Goal: Task Accomplishment & Management: Use online tool/utility

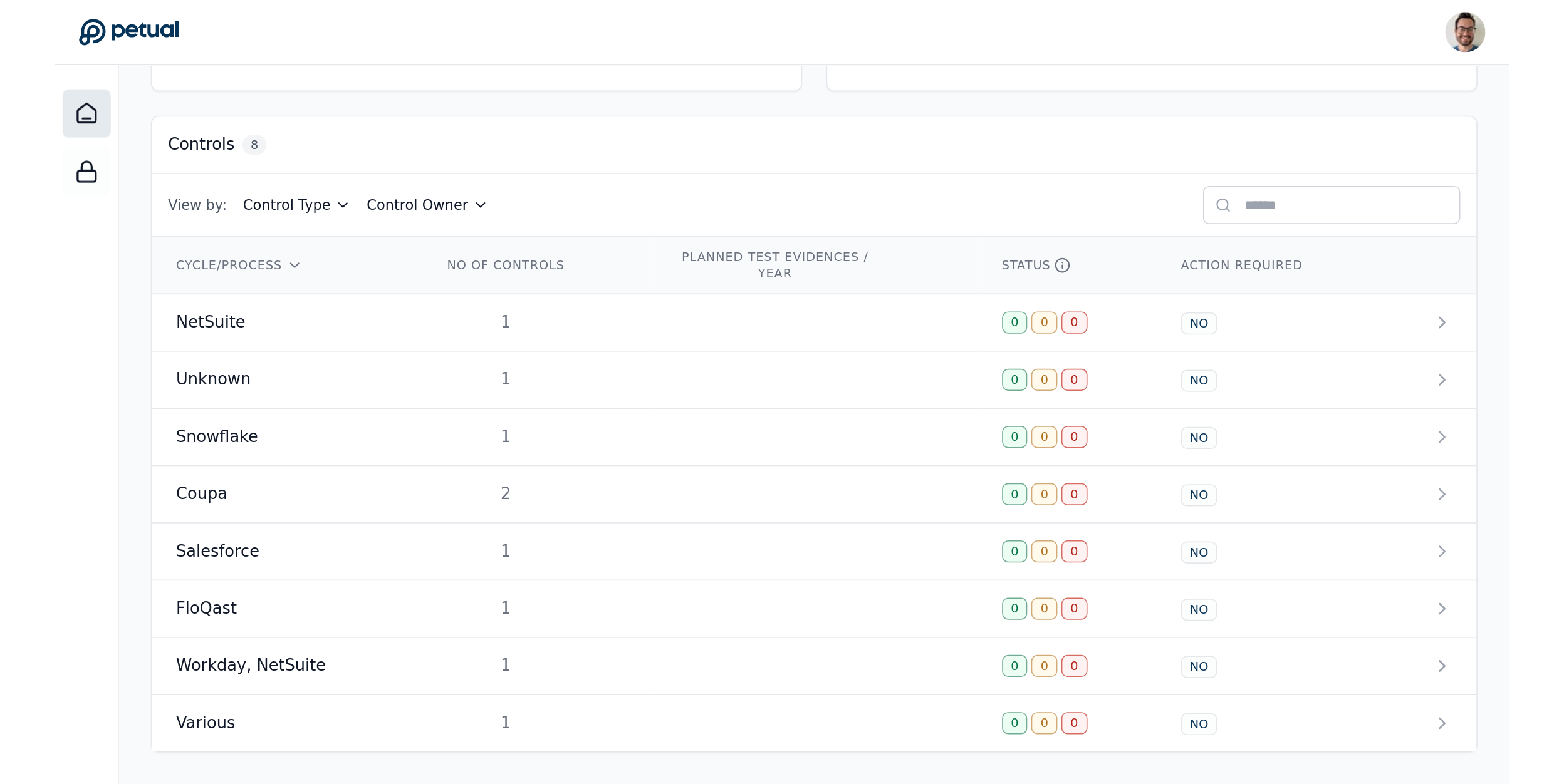
scroll to position [30, 0]
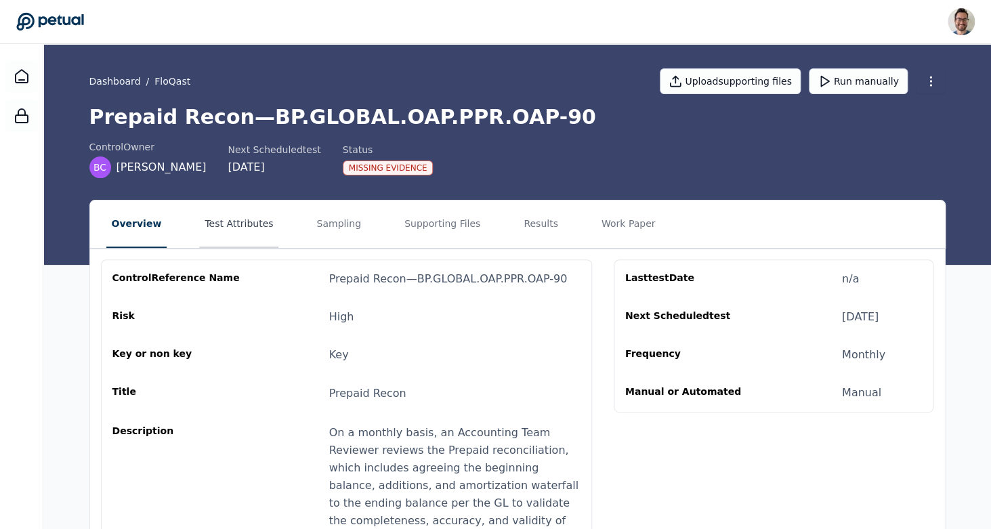
click at [233, 227] on button "Test Attributes" at bounding box center [238, 223] width 79 height 47
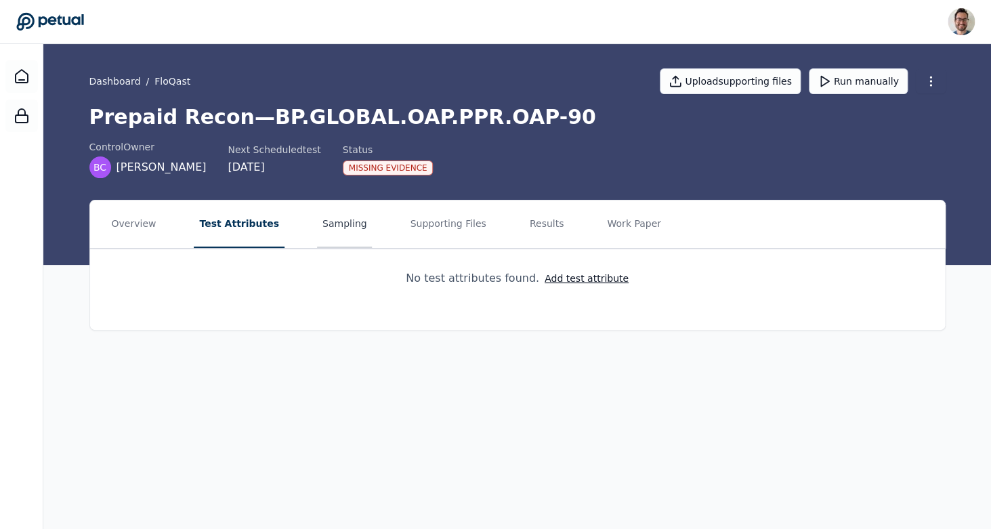
click at [345, 229] on button "Sampling" at bounding box center [345, 223] width 56 height 47
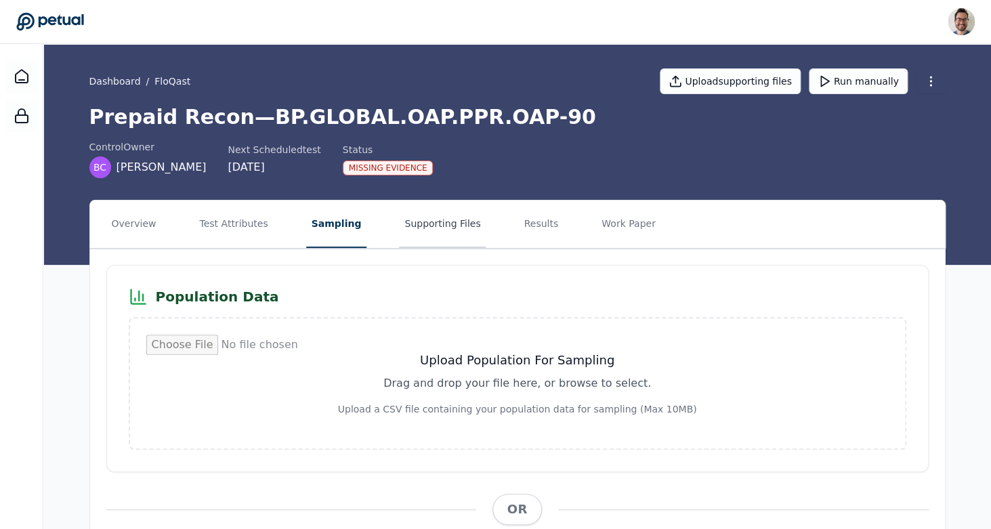
click at [442, 232] on button "Supporting Files" at bounding box center [442, 223] width 87 height 47
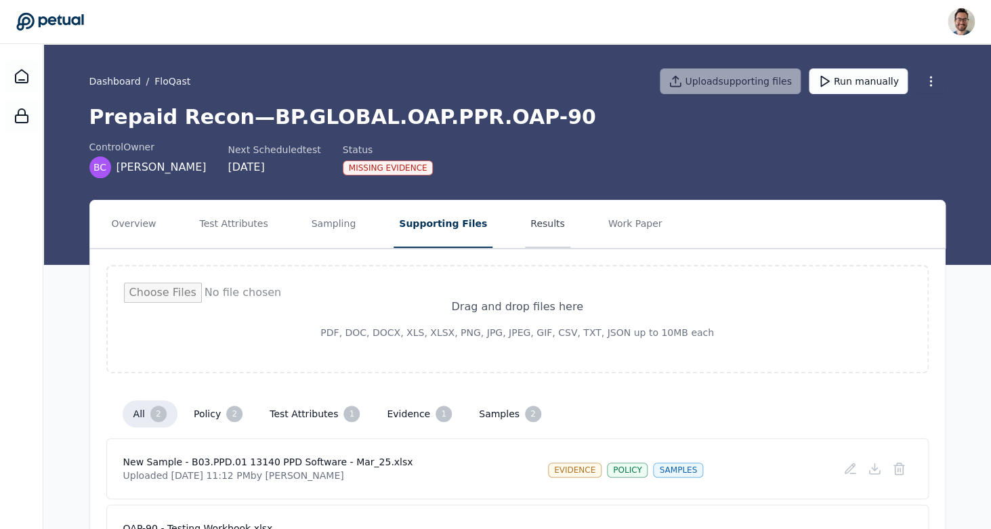
scroll to position [97, 0]
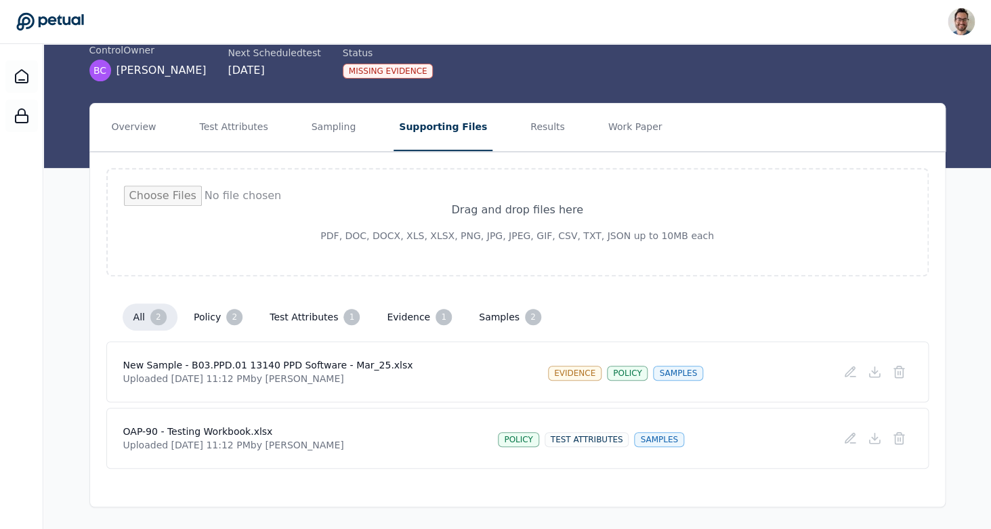
click at [213, 428] on h4 "OAP-90 - Testing Workbook.xlsx" at bounding box center [233, 432] width 221 height 14
click at [876, 442] on icon at bounding box center [875, 438] width 14 height 14
click at [228, 132] on button "Test Attributes" at bounding box center [233, 127] width 79 height 47
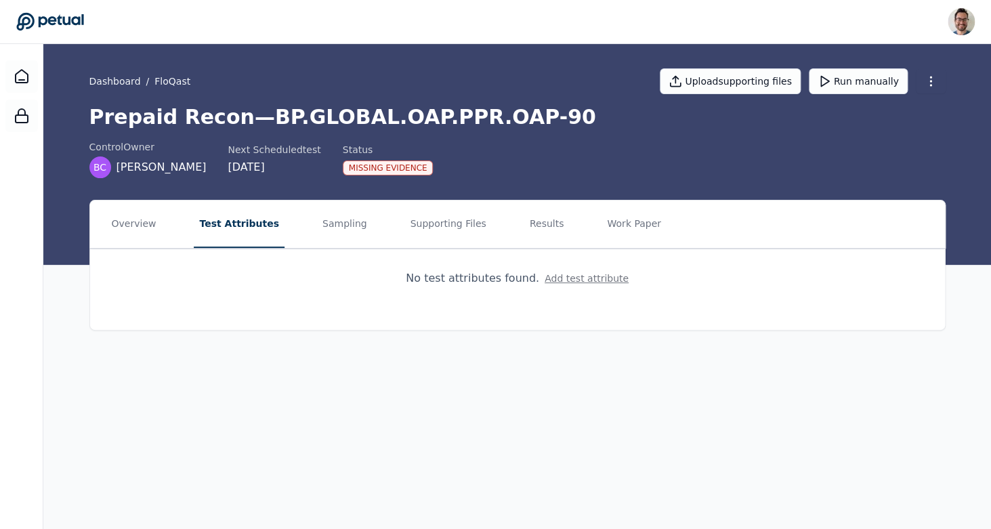
click at [589, 284] on button "Add test attribute" at bounding box center [587, 279] width 84 height 14
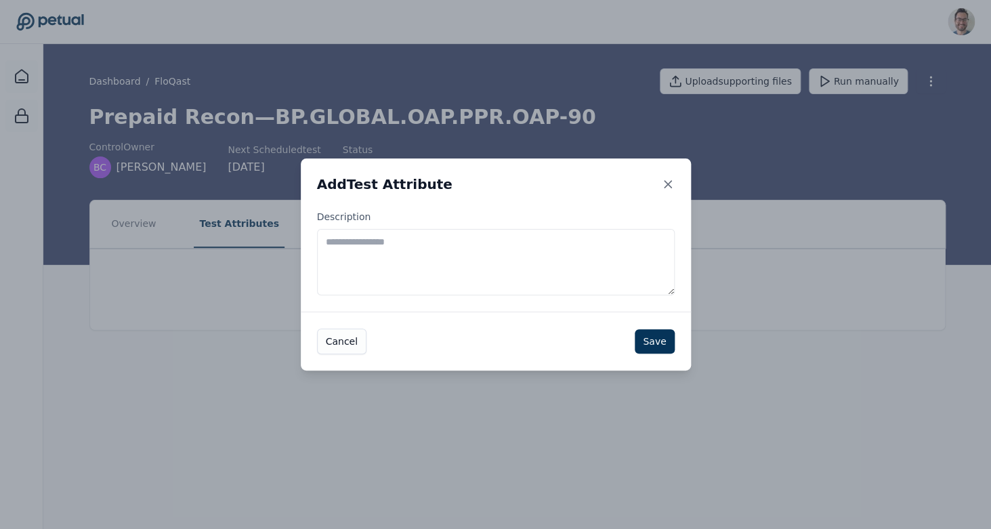
click at [478, 263] on textarea "Description" at bounding box center [496, 262] width 358 height 66
paste textarea "**********"
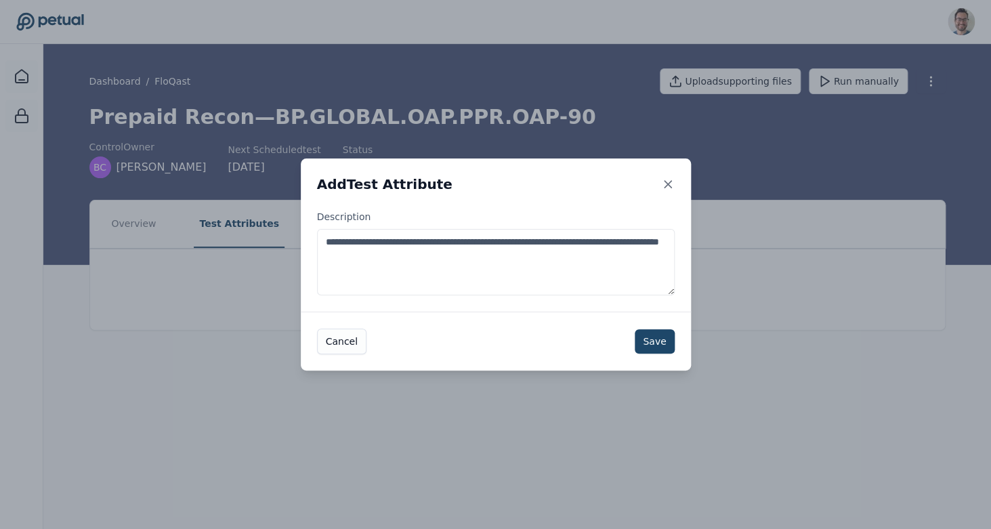
type textarea "**********"
click at [658, 344] on button "Save" at bounding box center [654, 341] width 39 height 24
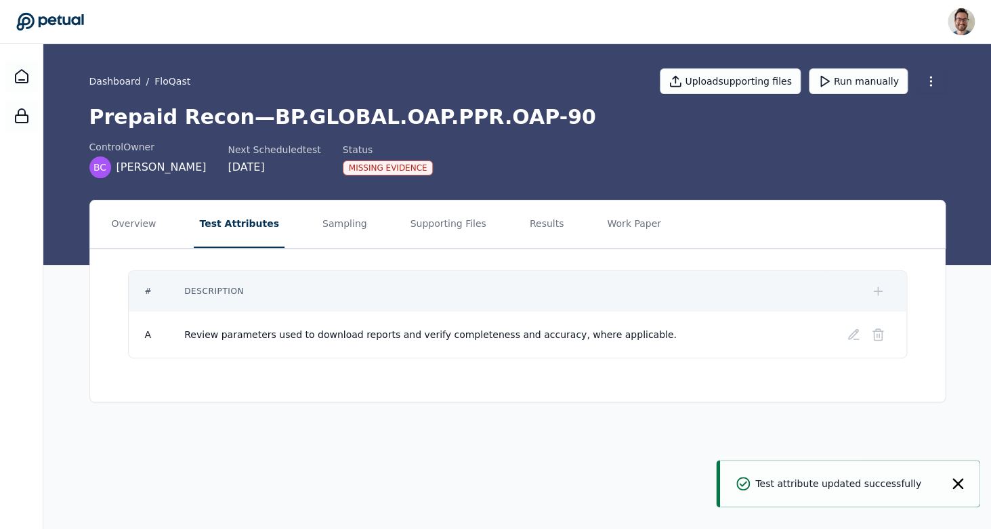
click at [878, 296] on icon at bounding box center [878, 291] width 14 height 14
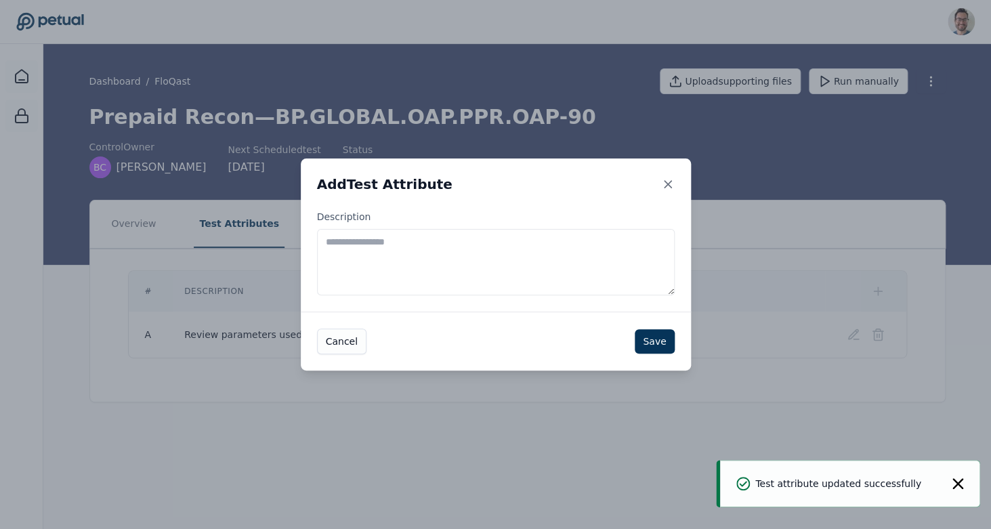
click at [408, 245] on textarea "Description" at bounding box center [496, 262] width 358 height 66
paste textarea "**********"
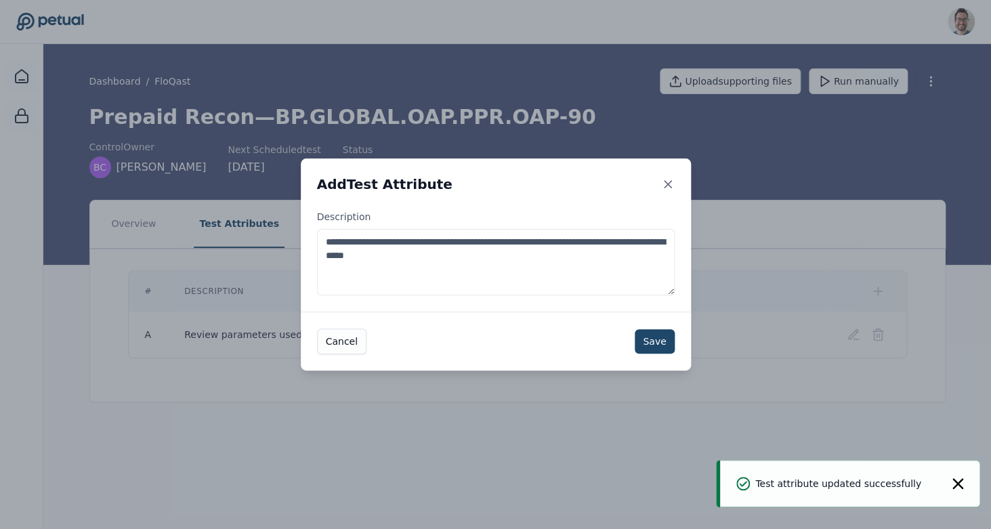
type textarea "**********"
click at [656, 347] on button "Save" at bounding box center [654, 341] width 39 height 24
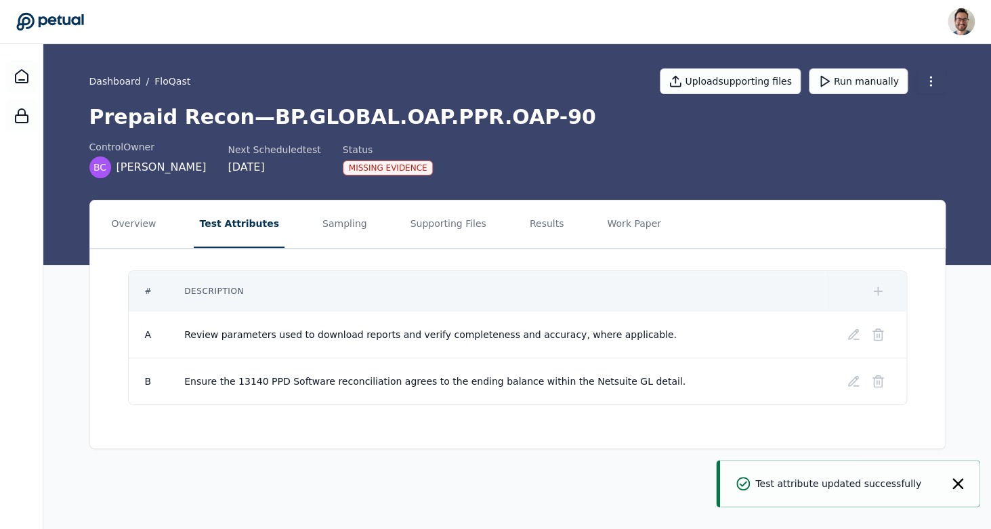
click at [876, 297] on icon at bounding box center [878, 291] width 14 height 14
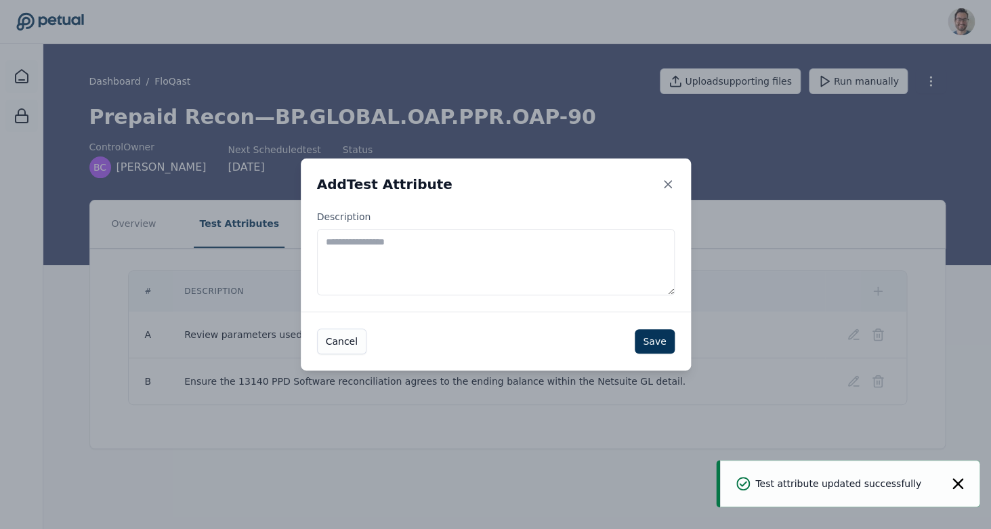
click at [406, 258] on textarea "Description" at bounding box center [496, 262] width 358 height 66
paste textarea "**********"
type textarea "**********"
click at [660, 337] on button "Save" at bounding box center [654, 341] width 39 height 24
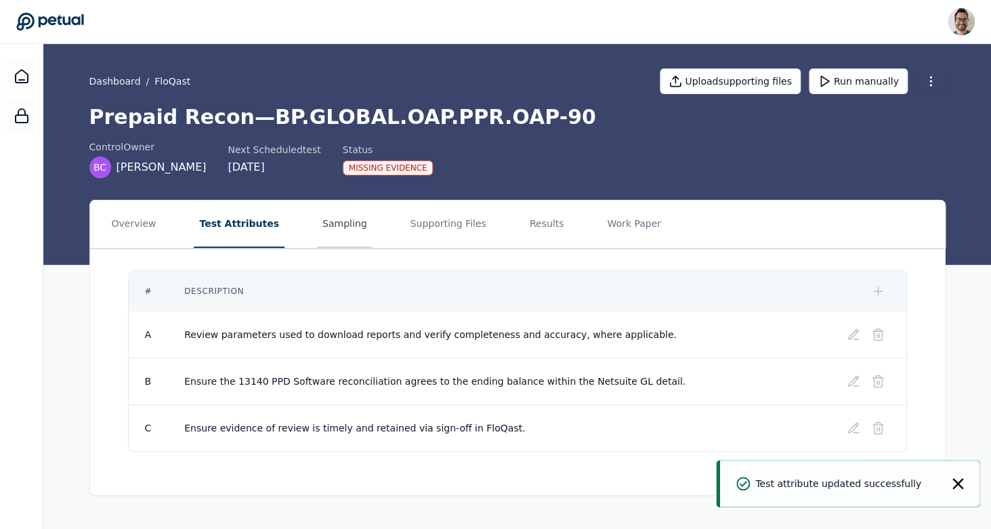
click at [332, 218] on button "Sampling" at bounding box center [345, 223] width 56 height 47
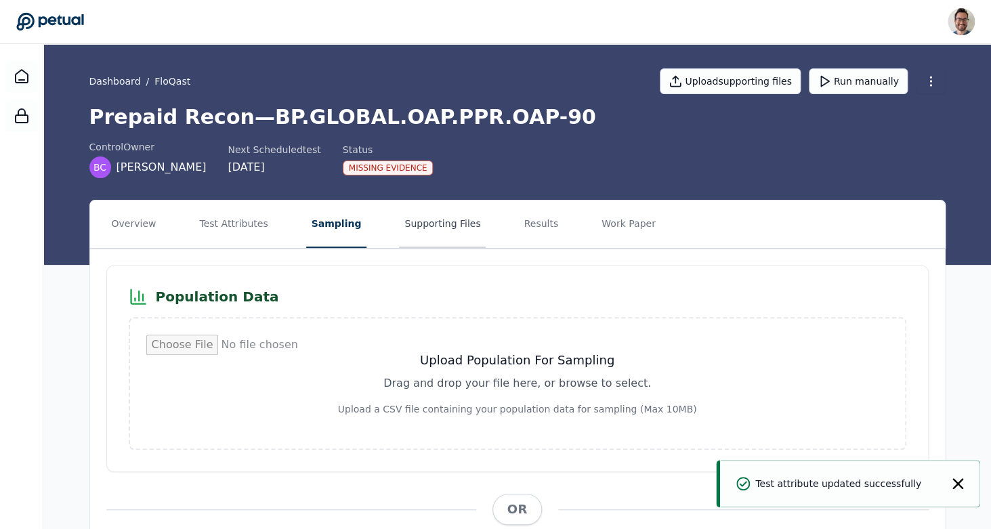
click at [429, 231] on button "Supporting Files" at bounding box center [442, 223] width 87 height 47
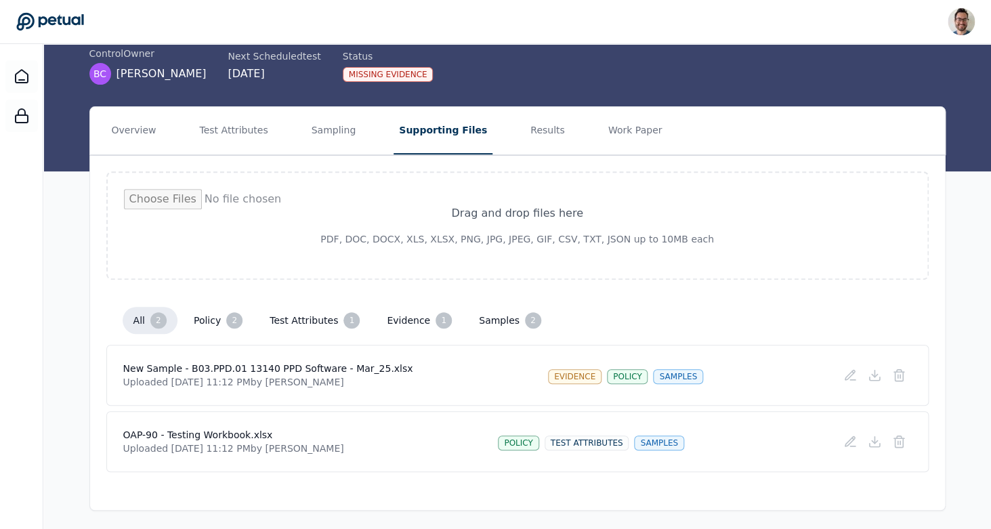
scroll to position [97, 0]
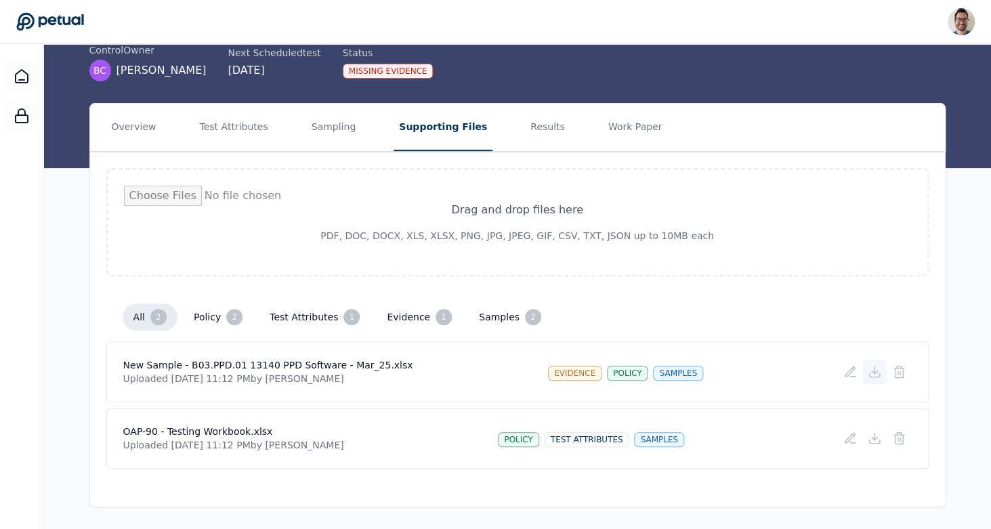
click at [882, 368] on button at bounding box center [874, 372] width 24 height 24
click at [247, 135] on button "Test Attributes" at bounding box center [233, 127] width 79 height 47
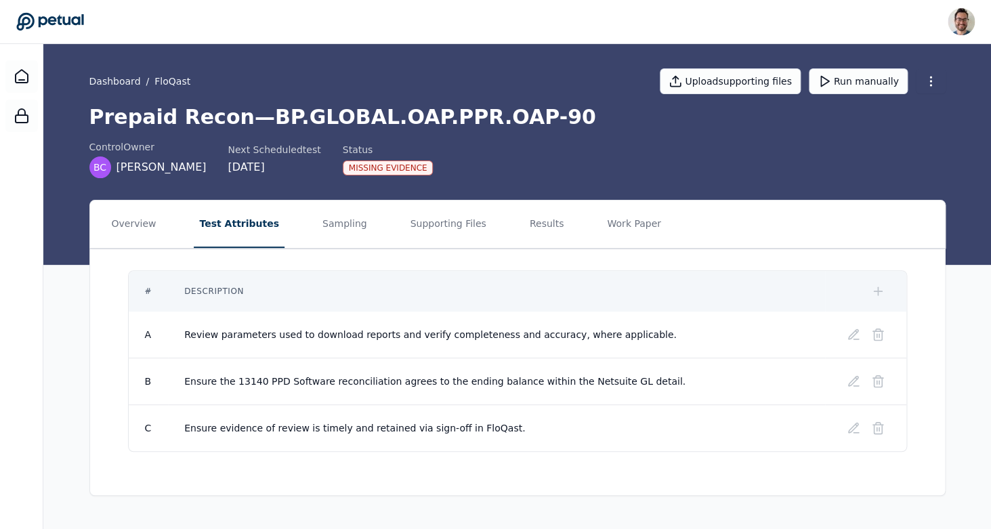
scroll to position [0, 0]
click at [847, 338] on icon at bounding box center [854, 335] width 14 height 14
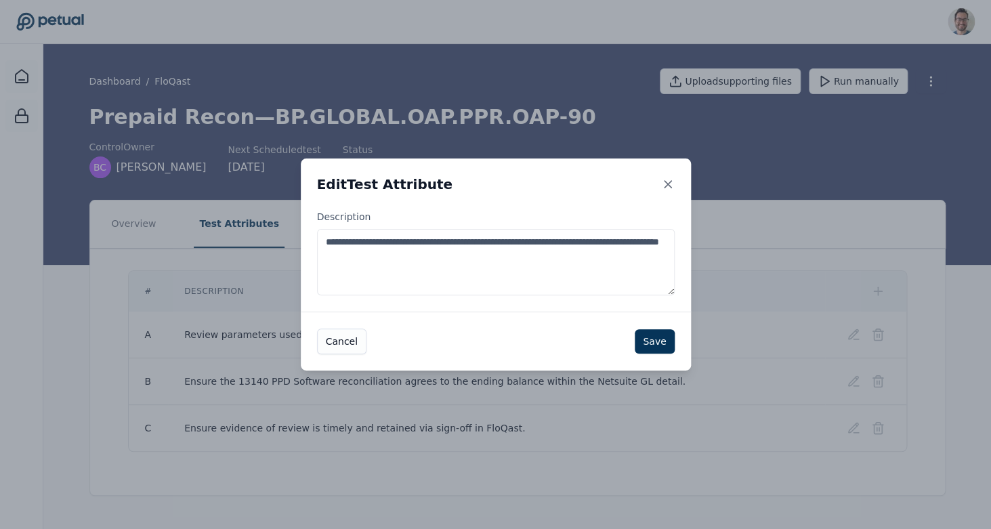
click at [577, 284] on textarea "**********" at bounding box center [496, 262] width 358 height 66
paste textarea "**********"
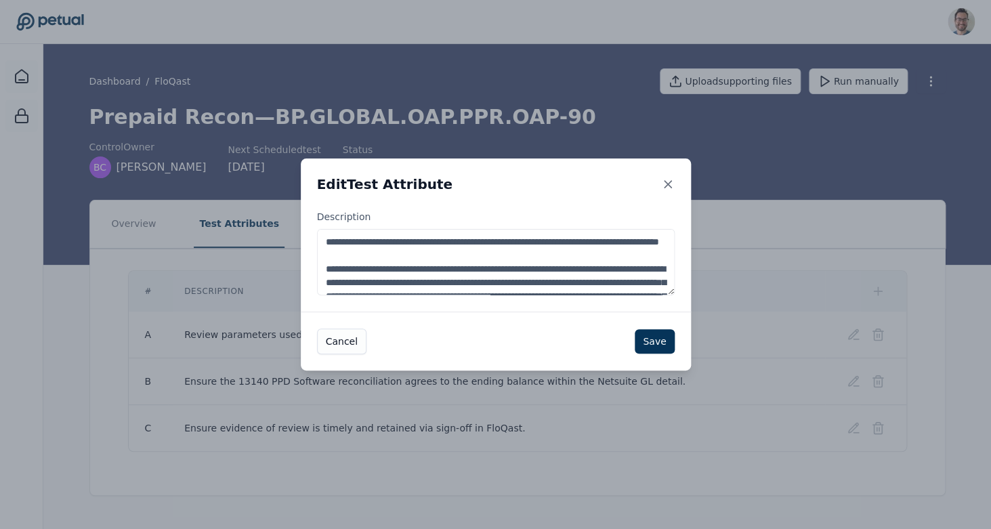
scroll to position [169, 0]
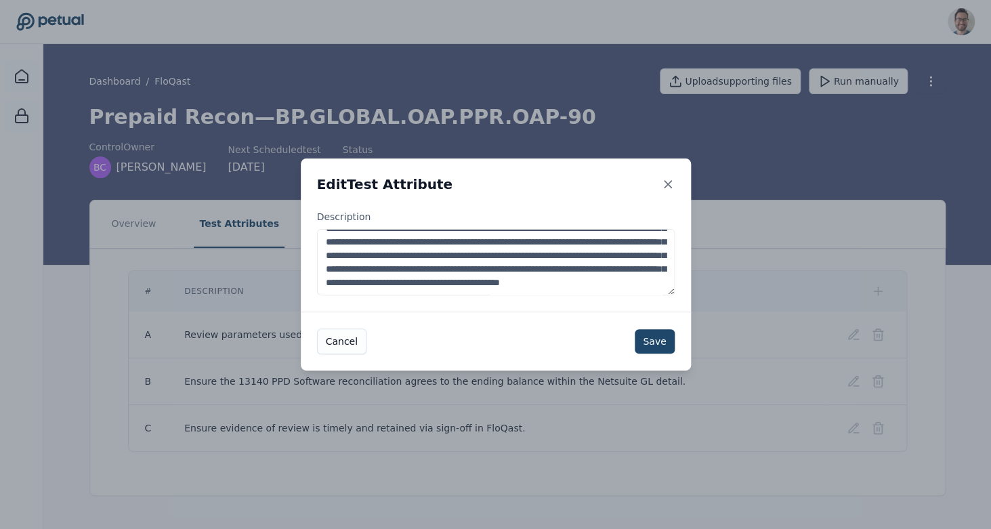
type textarea "**********"
click at [659, 346] on button "Save" at bounding box center [654, 341] width 39 height 24
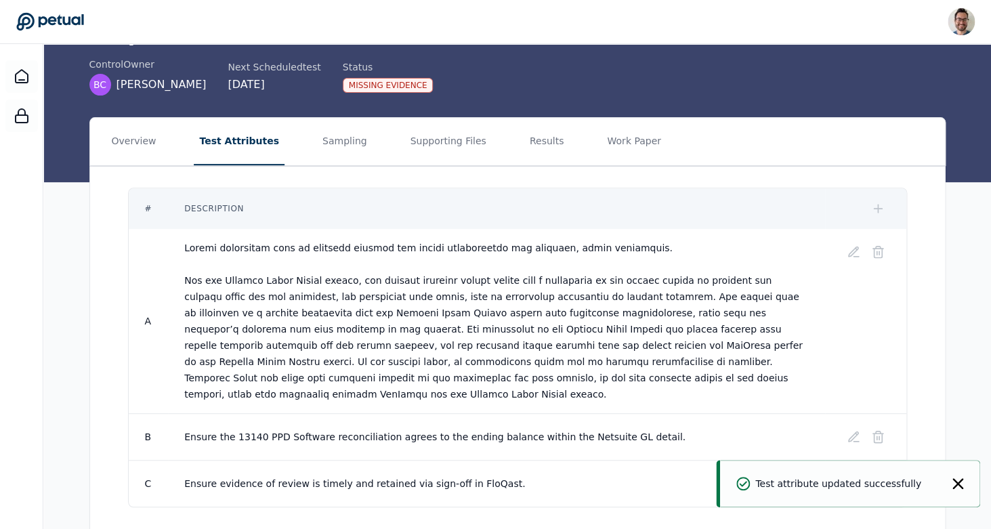
scroll to position [110, 0]
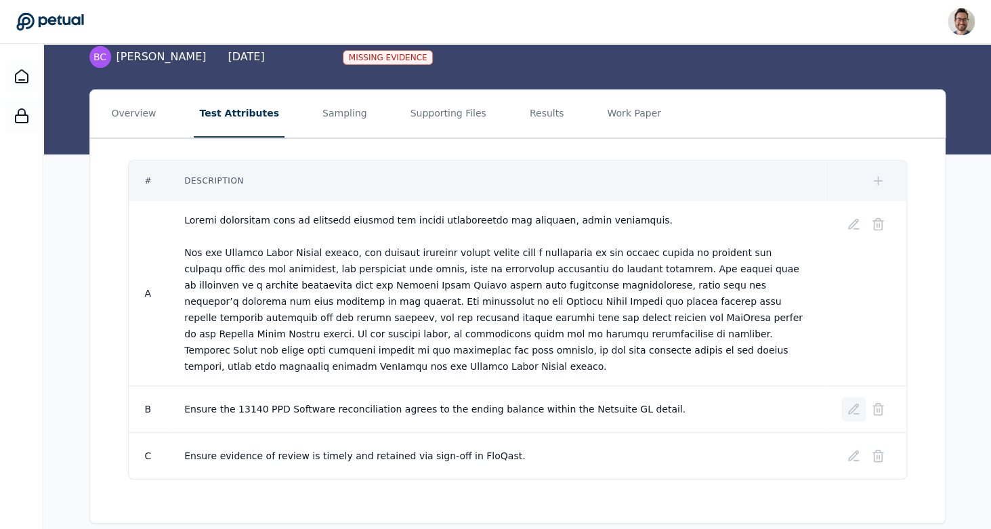
click at [852, 402] on icon at bounding box center [854, 409] width 14 height 14
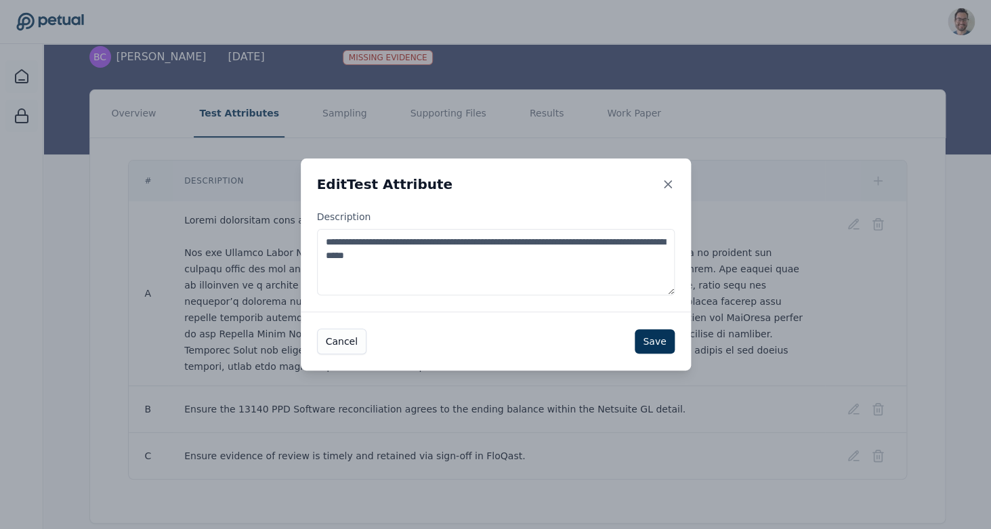
click at [593, 280] on textarea "**********" at bounding box center [496, 262] width 358 height 66
paste textarea "**********"
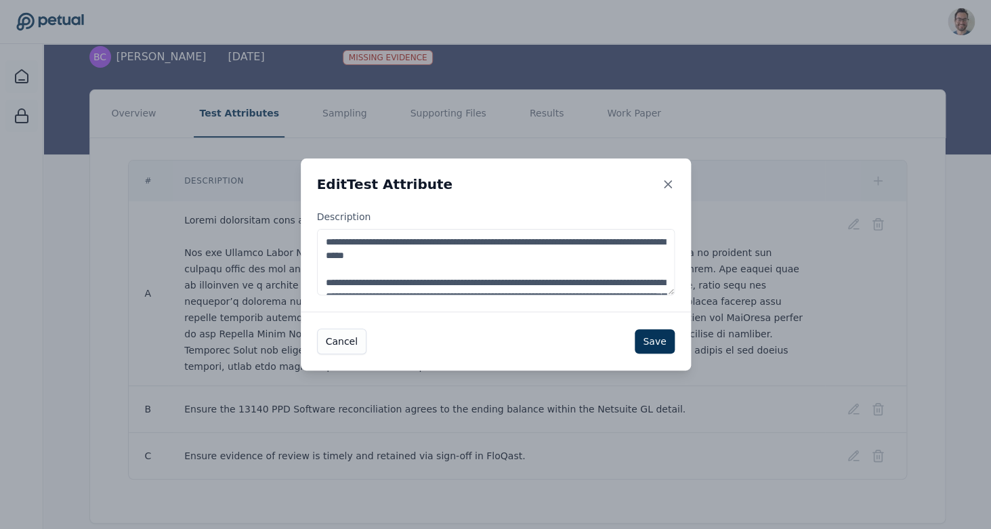
scroll to position [75, 0]
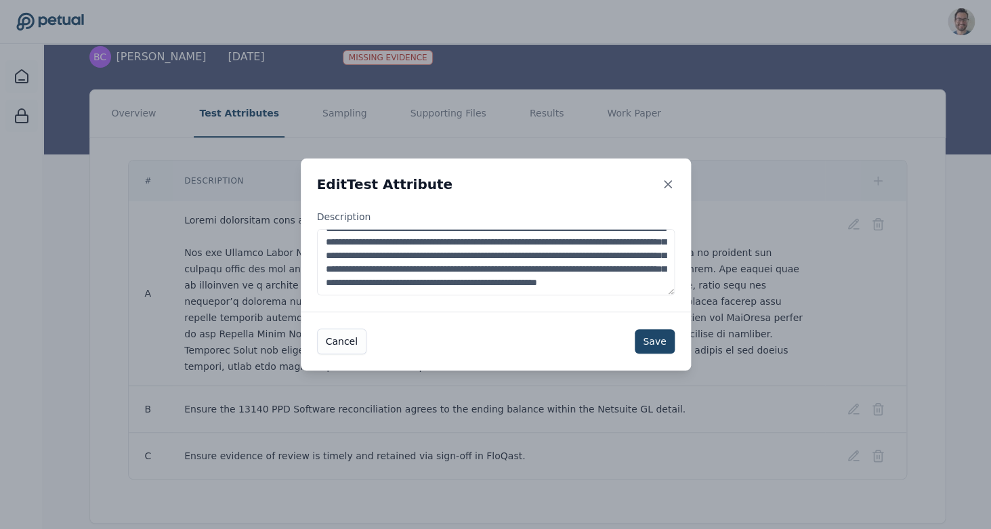
type textarea "**********"
click at [654, 339] on button "Save" at bounding box center [654, 341] width 39 height 24
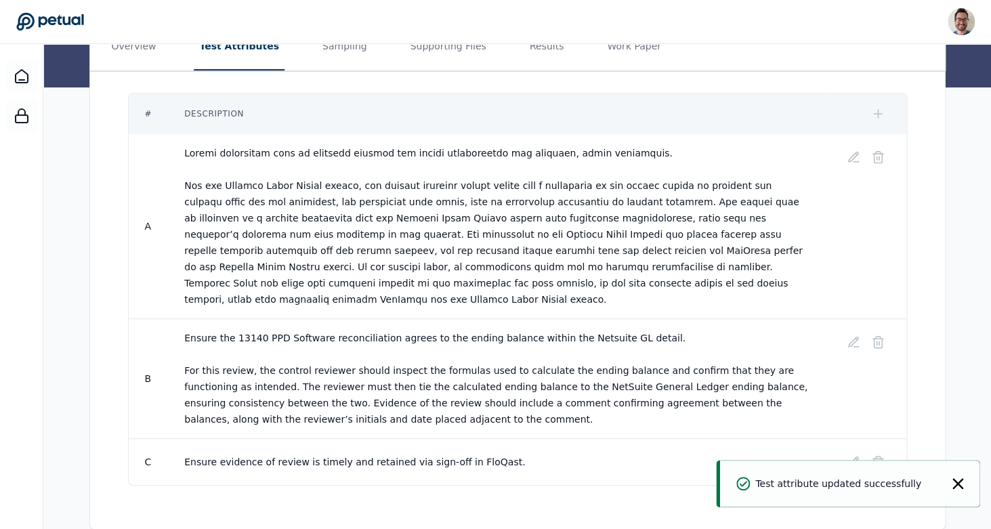
scroll to position [184, 0]
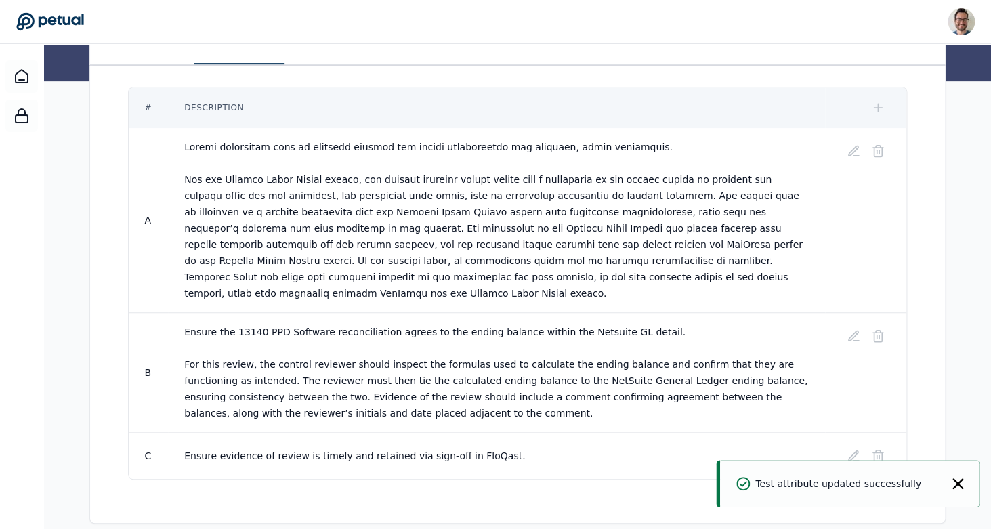
click at [957, 484] on icon "Notifications (F8)" at bounding box center [957, 483] width 11 height 11
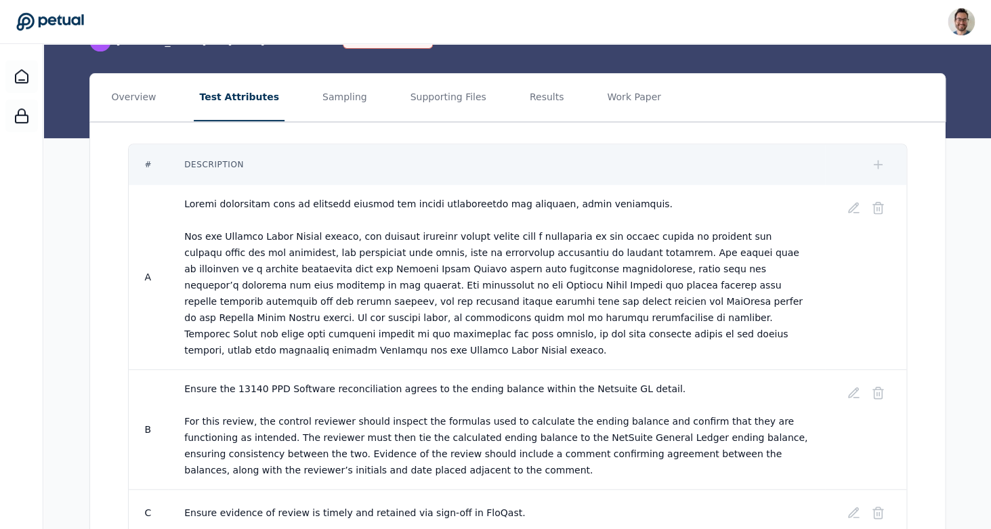
scroll to position [0, 0]
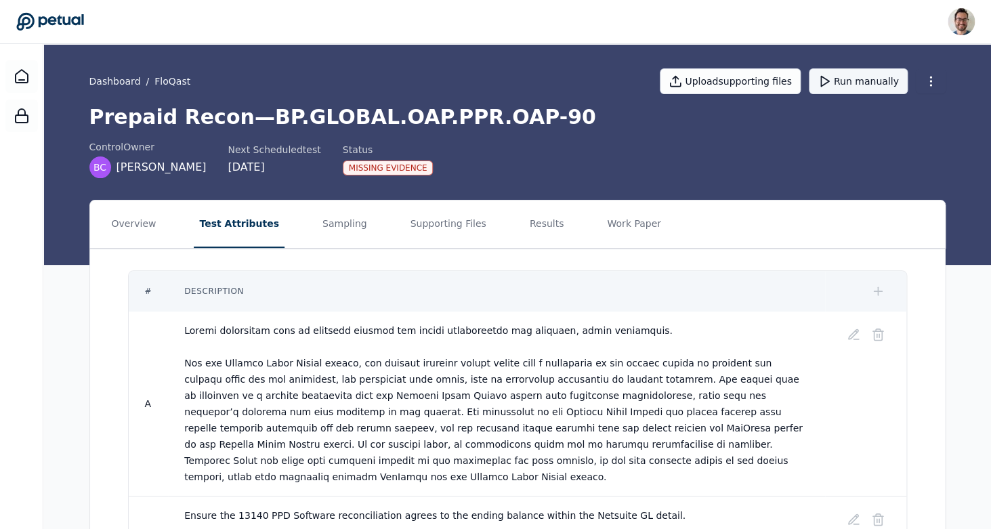
click at [860, 81] on button "Run manually" at bounding box center [858, 81] width 99 height 26
click at [332, 242] on button "Sampling" at bounding box center [345, 223] width 56 height 47
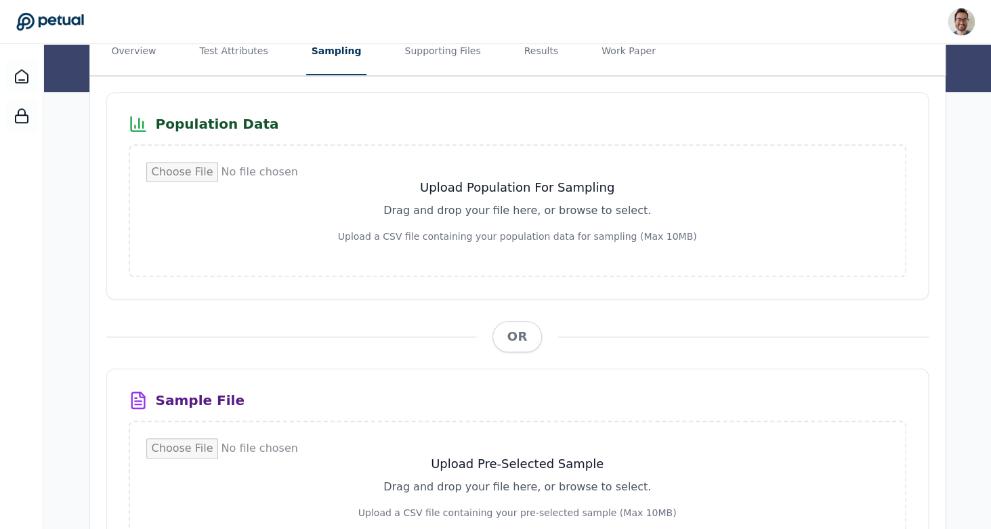
scroll to position [165, 0]
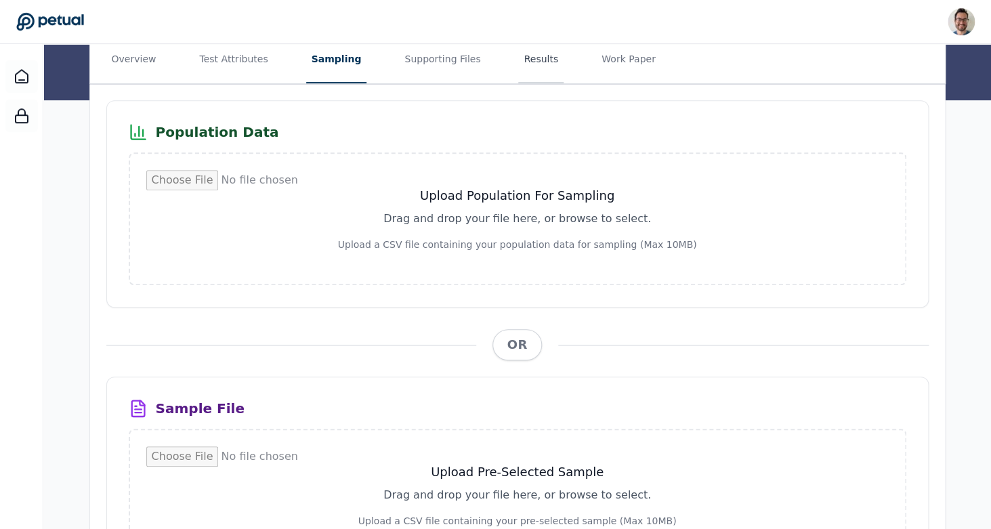
click at [534, 63] on button "Results" at bounding box center [540, 59] width 45 height 47
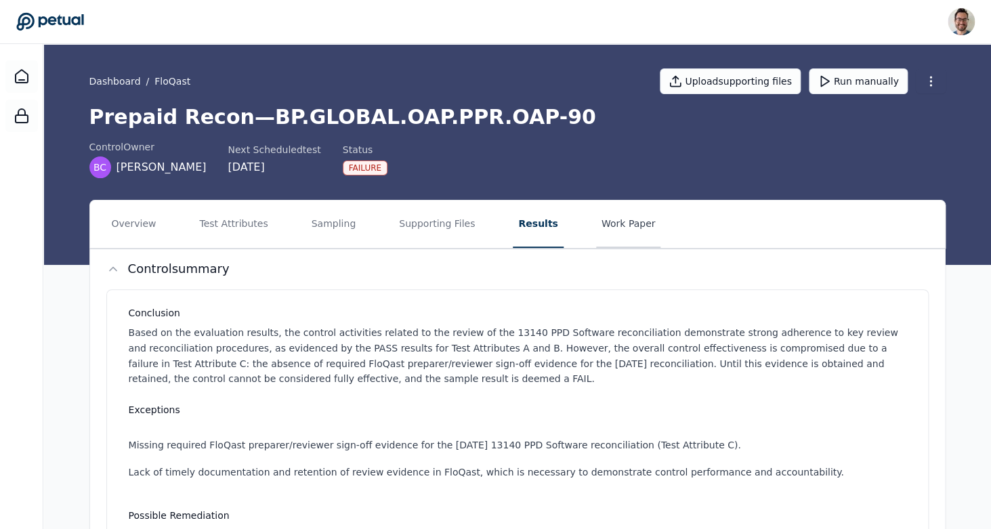
click at [624, 224] on button "Work Paper" at bounding box center [628, 223] width 65 height 47
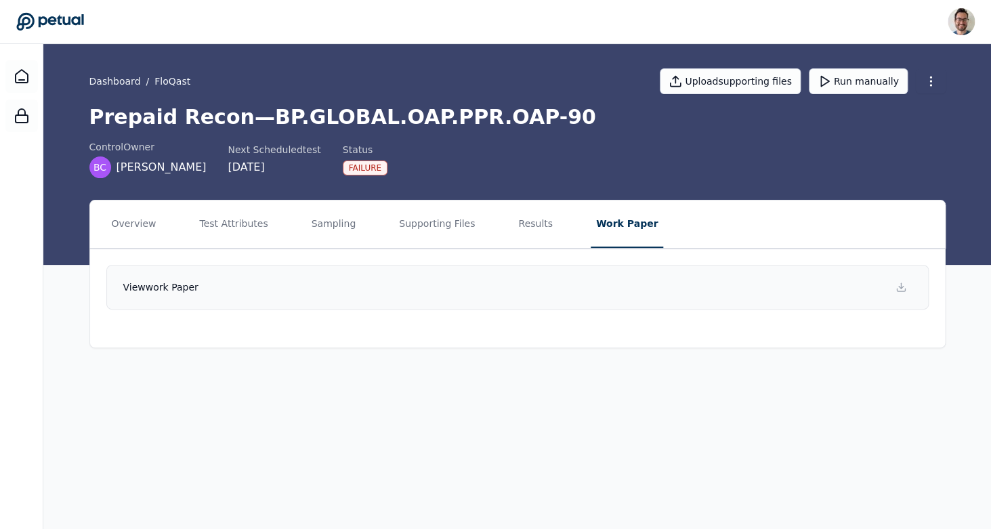
click at [612, 293] on link "View work paper" at bounding box center [517, 287] width 822 height 45
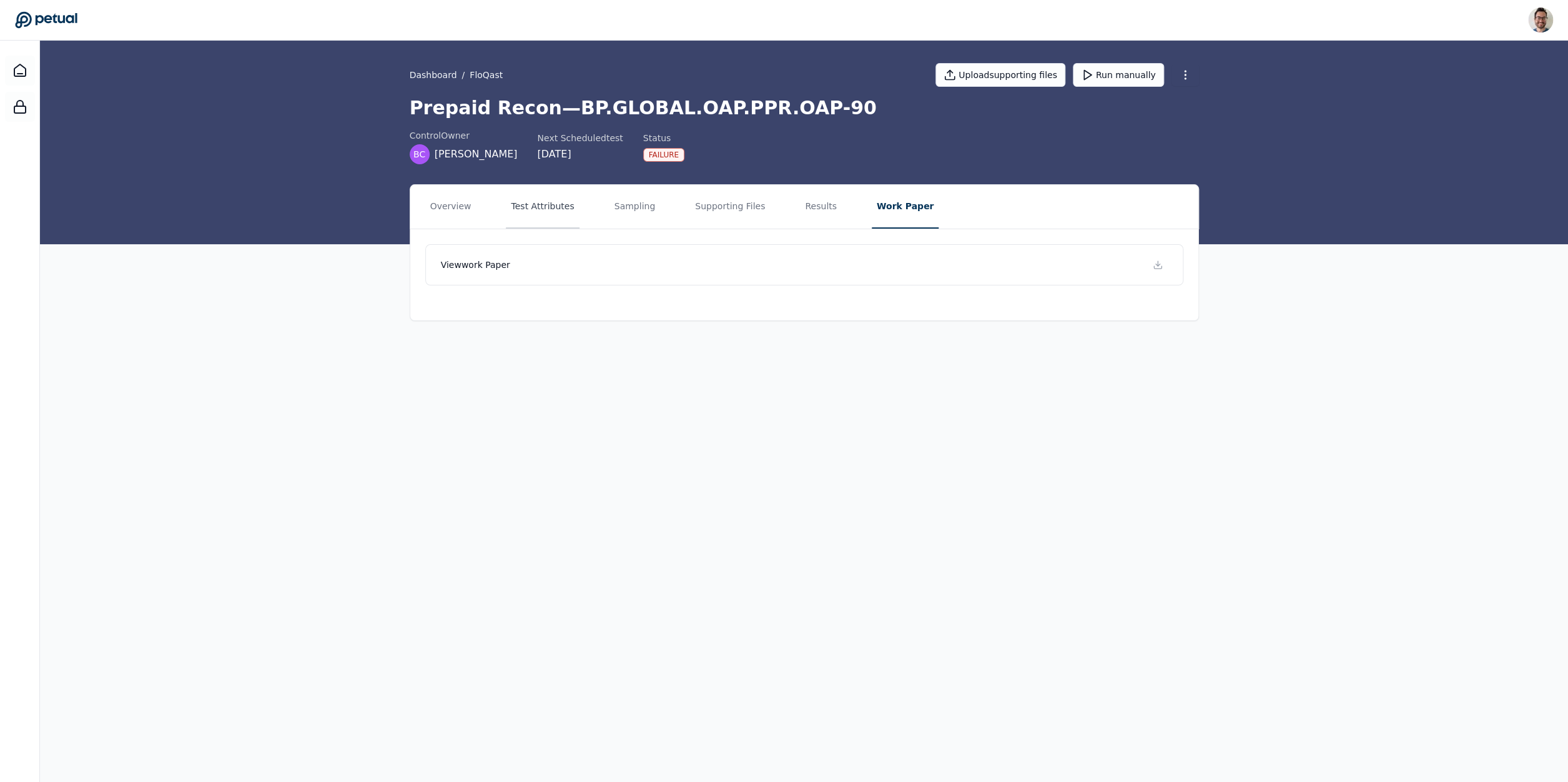
click at [545, 191] on button "Test Attributes" at bounding box center [542, 206] width 73 height 43
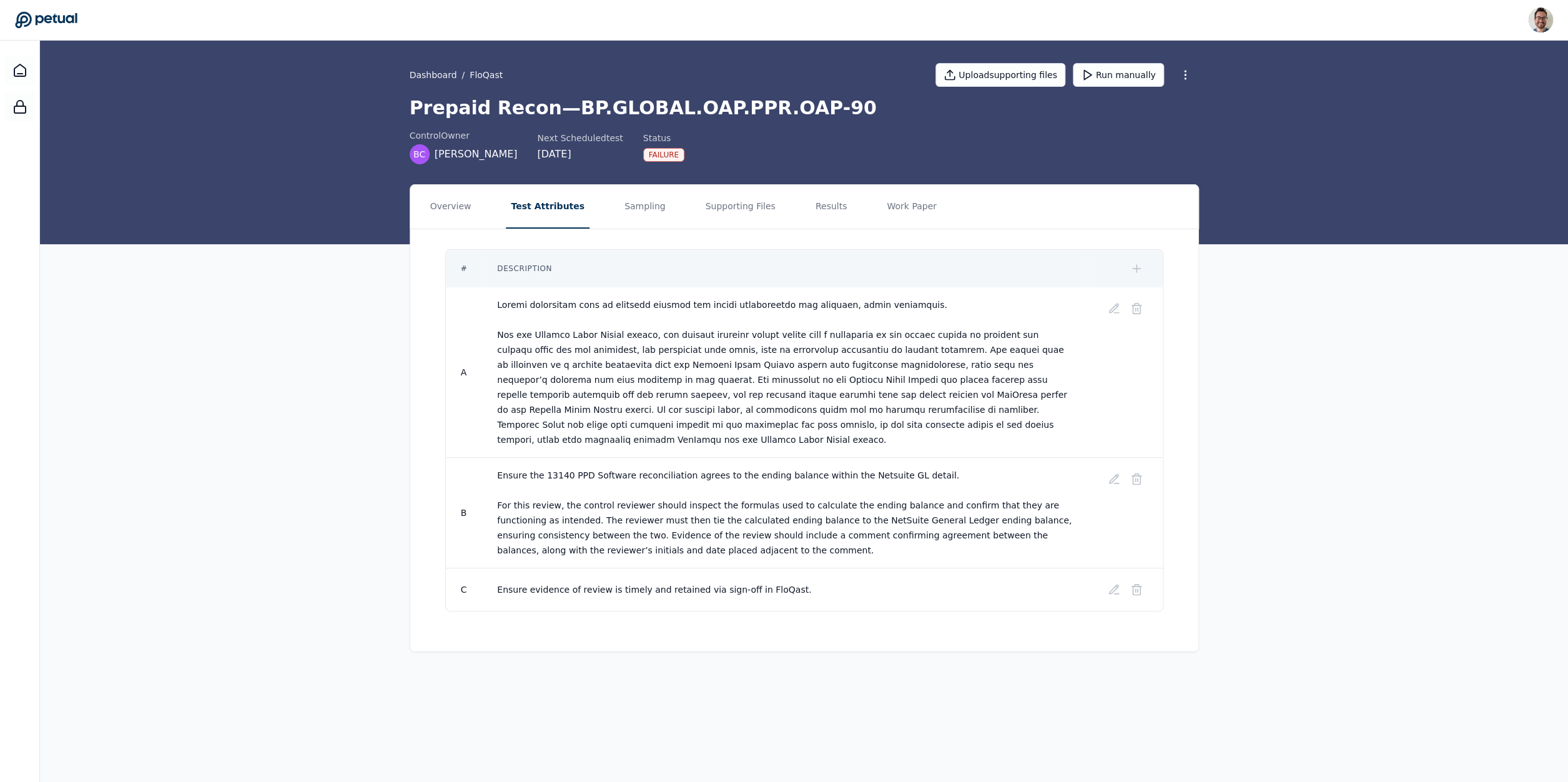
click at [913, 293] on td at bounding box center [1125, 309] width 75 height 42
click at [913, 305] on icon at bounding box center [1114, 309] width 13 height 13
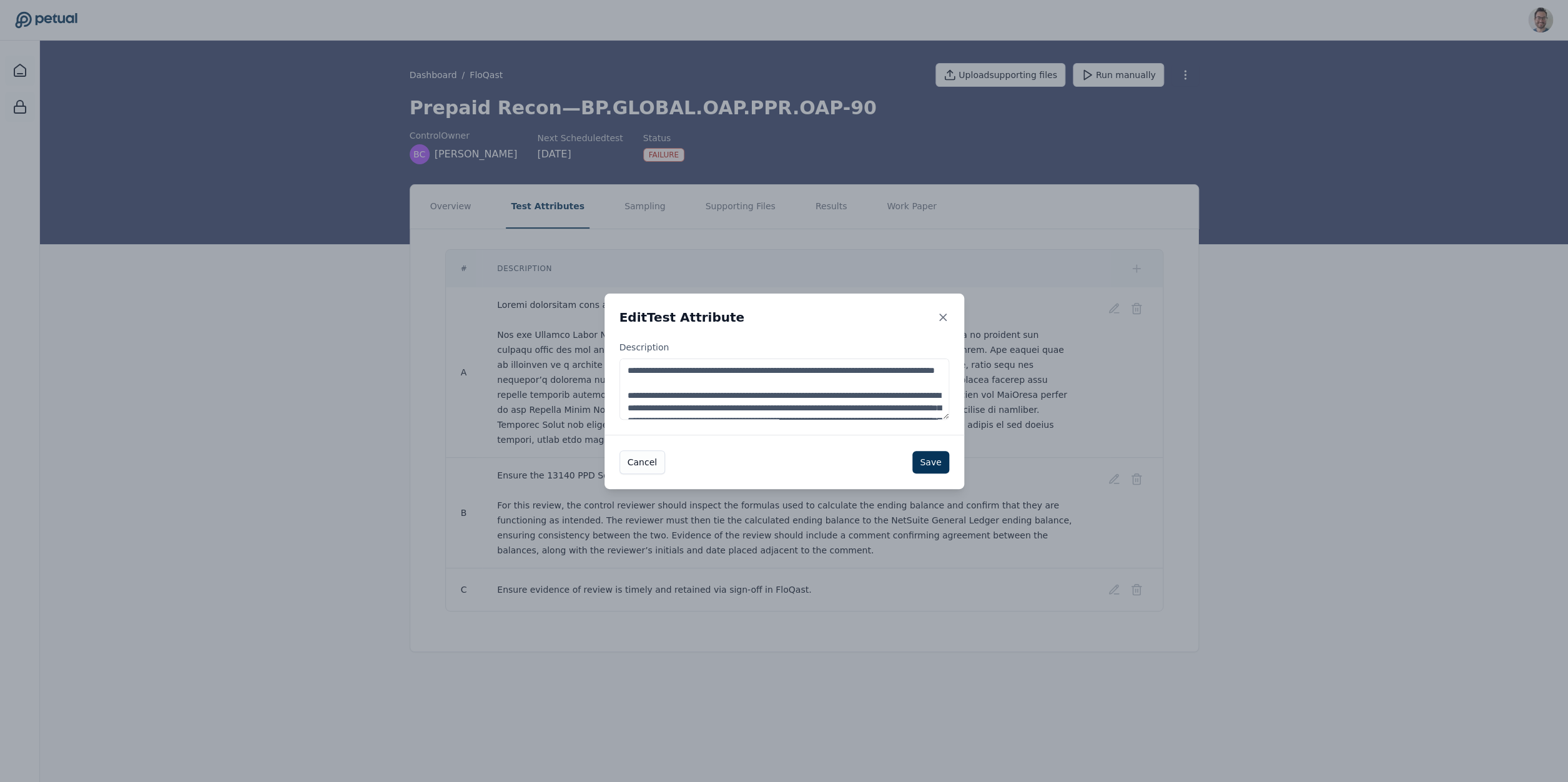
drag, startPoint x: 945, startPoint y: 415, endPoint x: 920, endPoint y: 479, distance: 68.7
click at [913, 420] on textarea "Description" at bounding box center [784, 389] width 330 height 61
drag, startPoint x: 944, startPoint y: 419, endPoint x: 954, endPoint y: 454, distance: 36.4
click at [913, 420] on textarea "Description" at bounding box center [784, 389] width 330 height 61
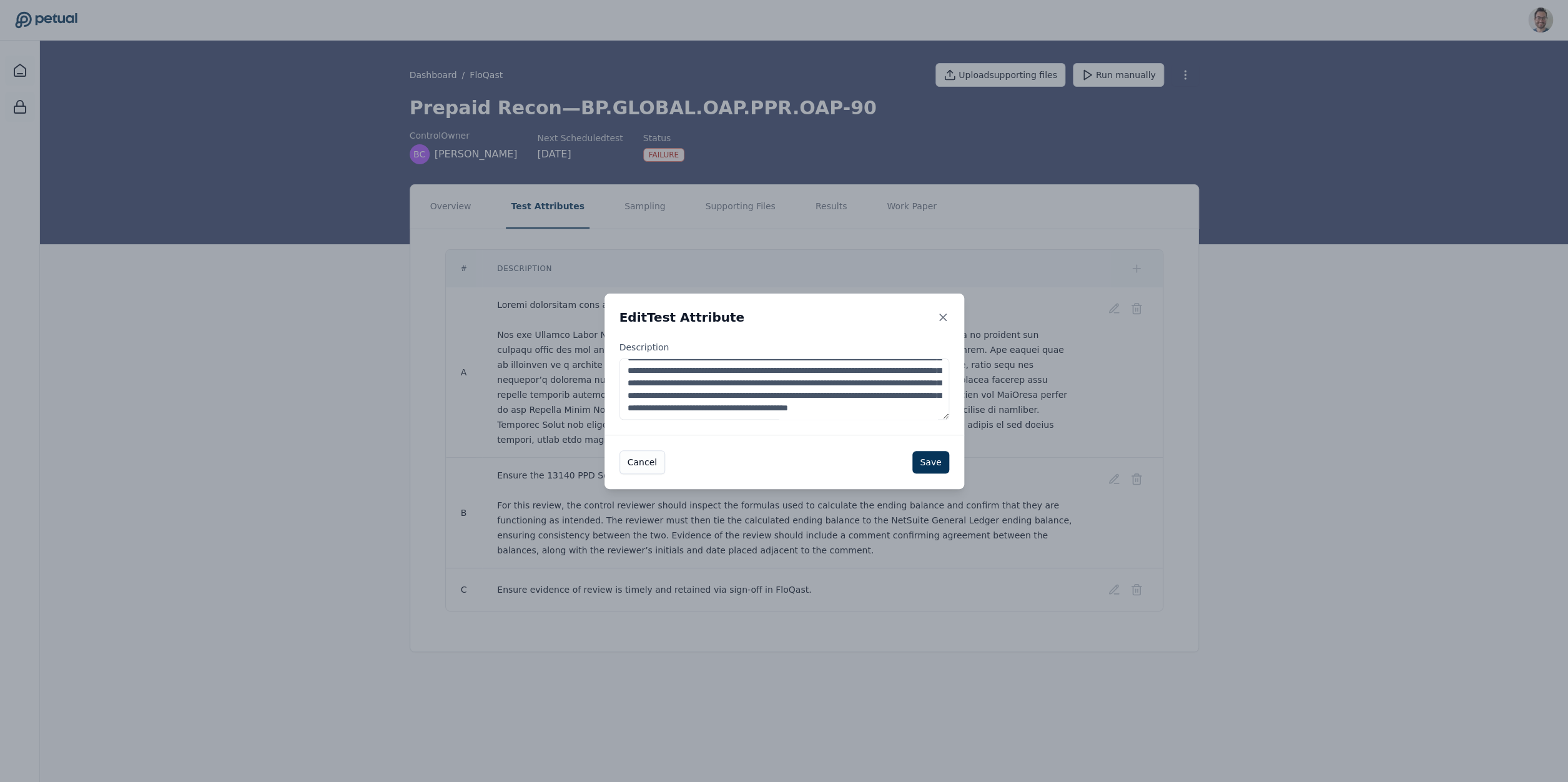
drag, startPoint x: 827, startPoint y: 411, endPoint x: 816, endPoint y: 371, distance: 41.5
click at [816, 371] on textarea "Description" at bounding box center [784, 389] width 330 height 61
drag, startPoint x: 758, startPoint y: 396, endPoint x: 834, endPoint y: 411, distance: 77.5
click at [834, 411] on textarea "**********" at bounding box center [784, 389] width 330 height 61
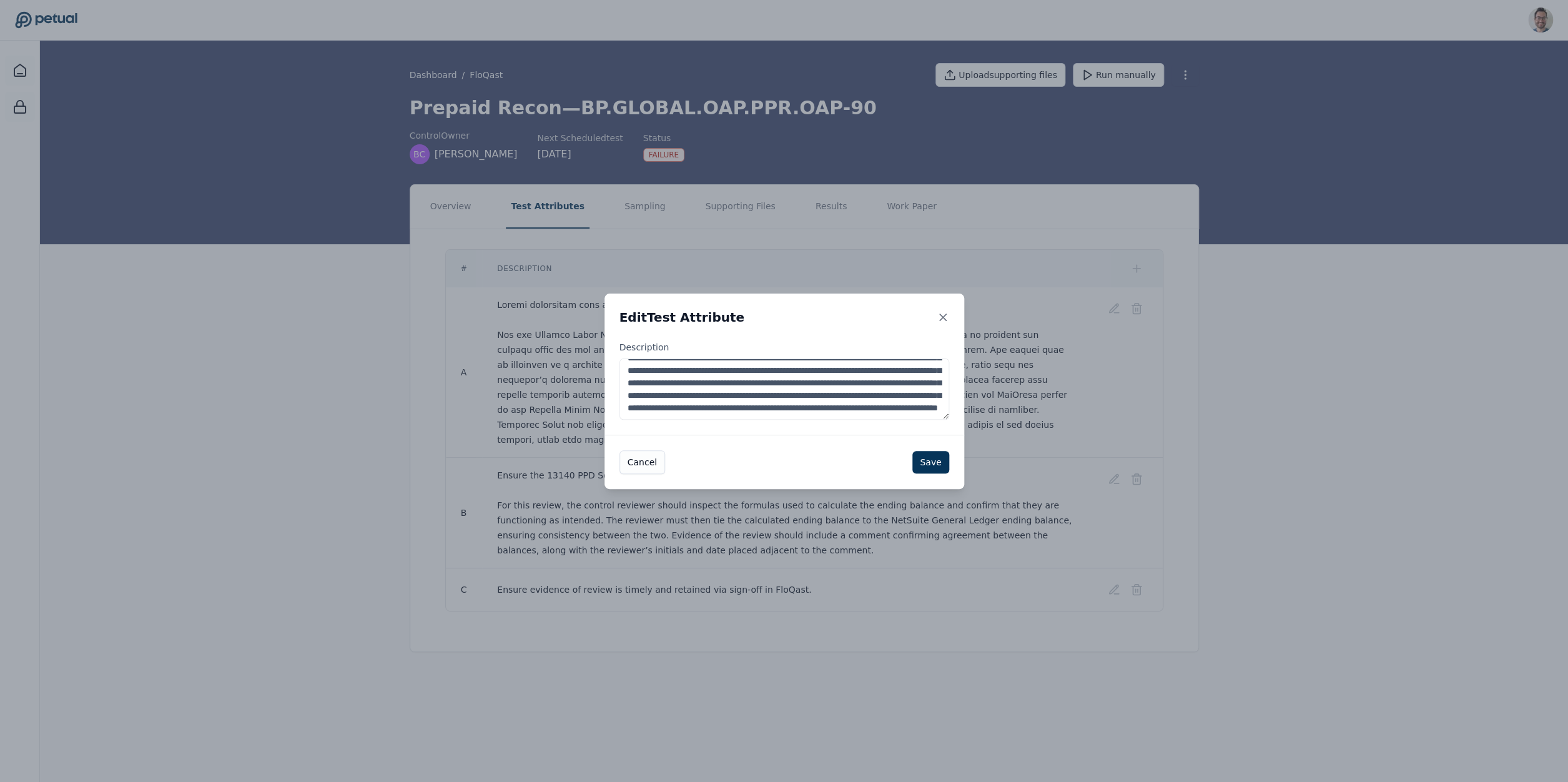
scroll to position [119, 0]
type textarea "**********"
click at [913, 462] on button "Save" at bounding box center [930, 462] width 36 height 22
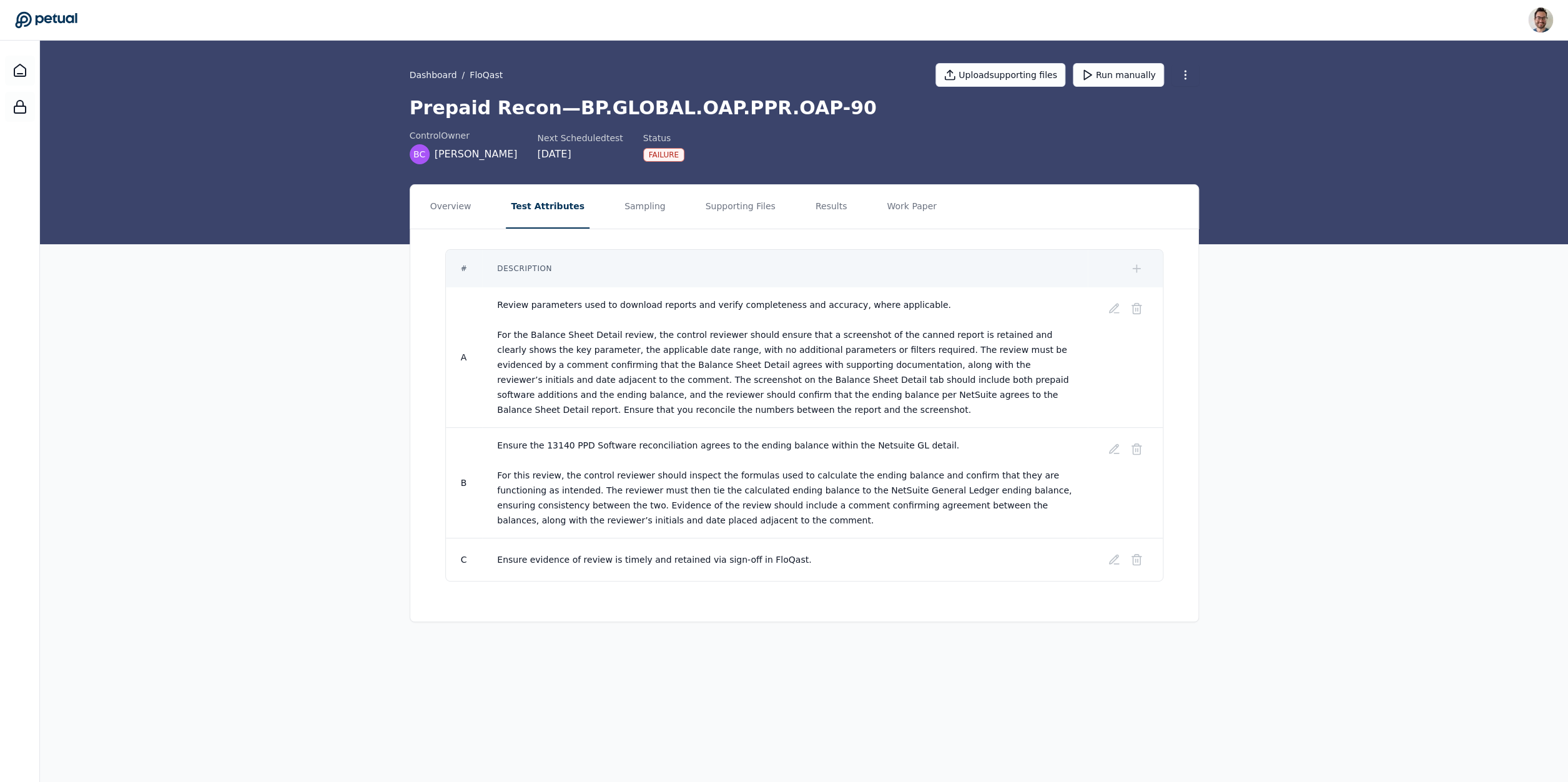
click at [913, 89] on div "Dashboard / FloQast Upload supporting files Run manually Prepaid Recon — BP.GLO…" at bounding box center [803, 142] width 1527 height 204
click at [913, 74] on button "Run manually" at bounding box center [1118, 75] width 91 height 24
click at [625, 211] on button "Sampling" at bounding box center [645, 206] width 52 height 43
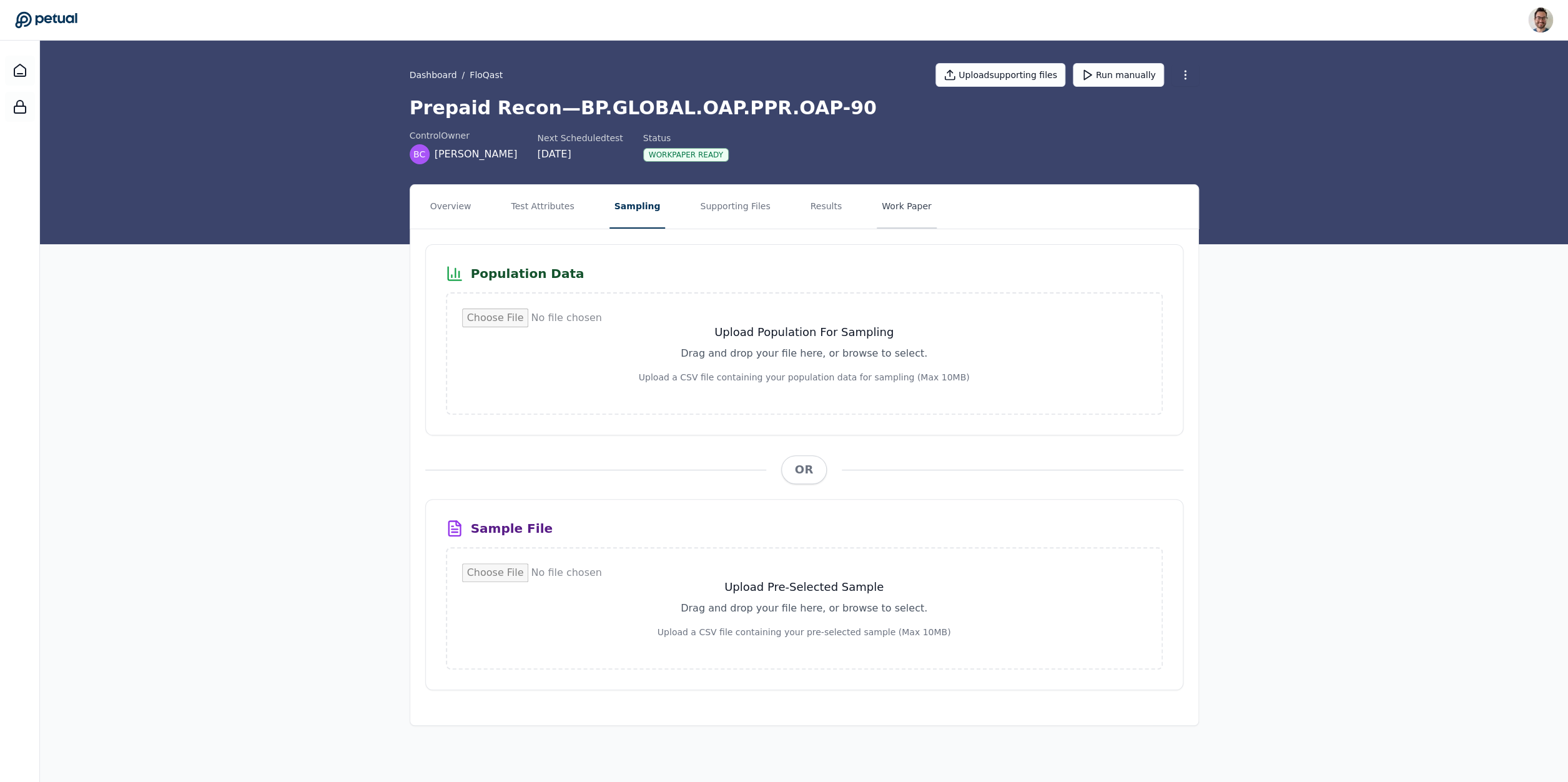
click at [887, 212] on button "Work Paper" at bounding box center [906, 206] width 60 height 43
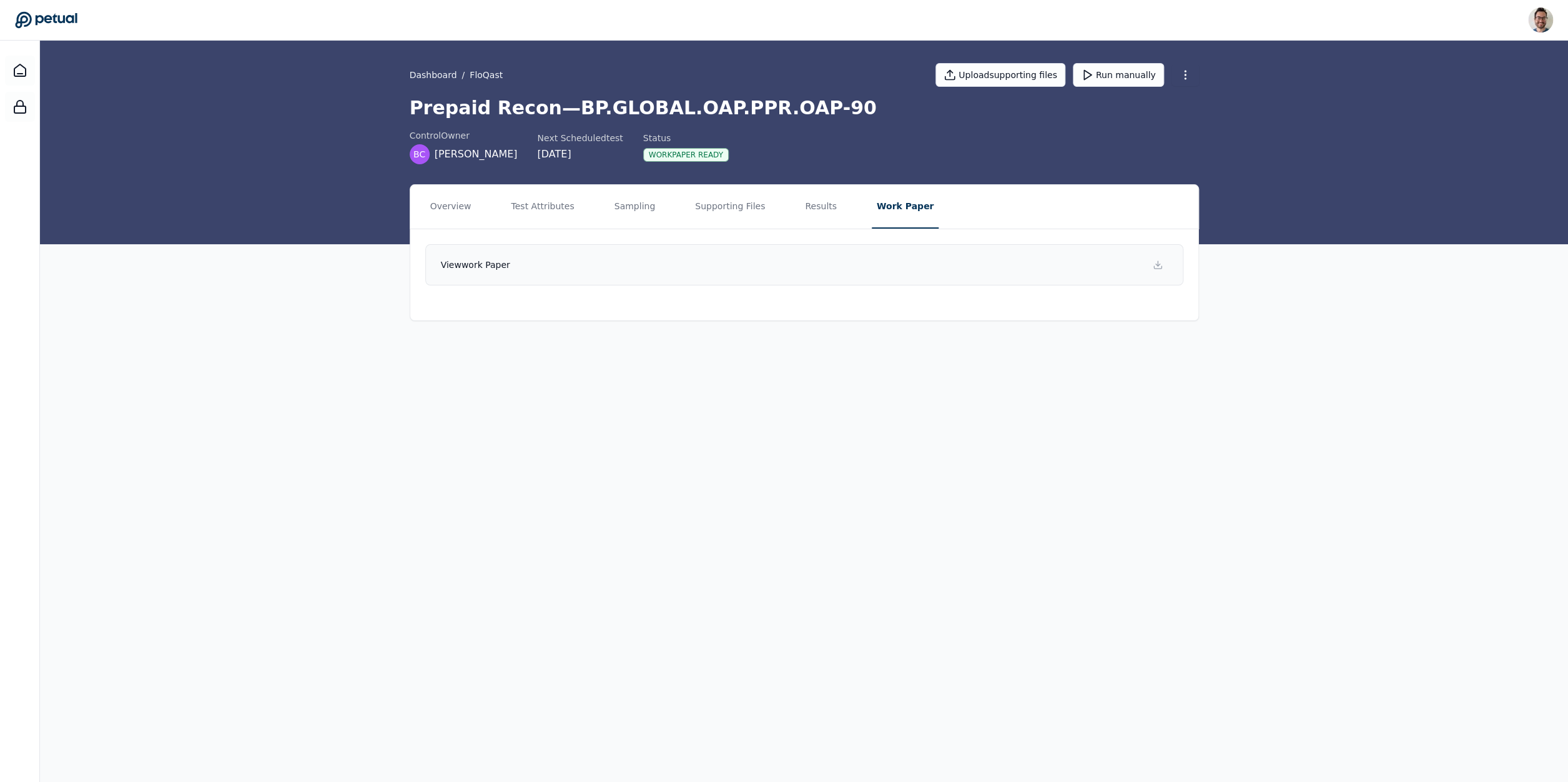
click at [823, 268] on link "View work paper" at bounding box center [804, 265] width 758 height 41
click at [913, 85] on button "Run manually" at bounding box center [1118, 75] width 91 height 24
drag, startPoint x: 625, startPoint y: 210, endPoint x: 651, endPoint y: 216, distance: 26.7
click at [626, 210] on button "Sampling" at bounding box center [635, 206] width 52 height 43
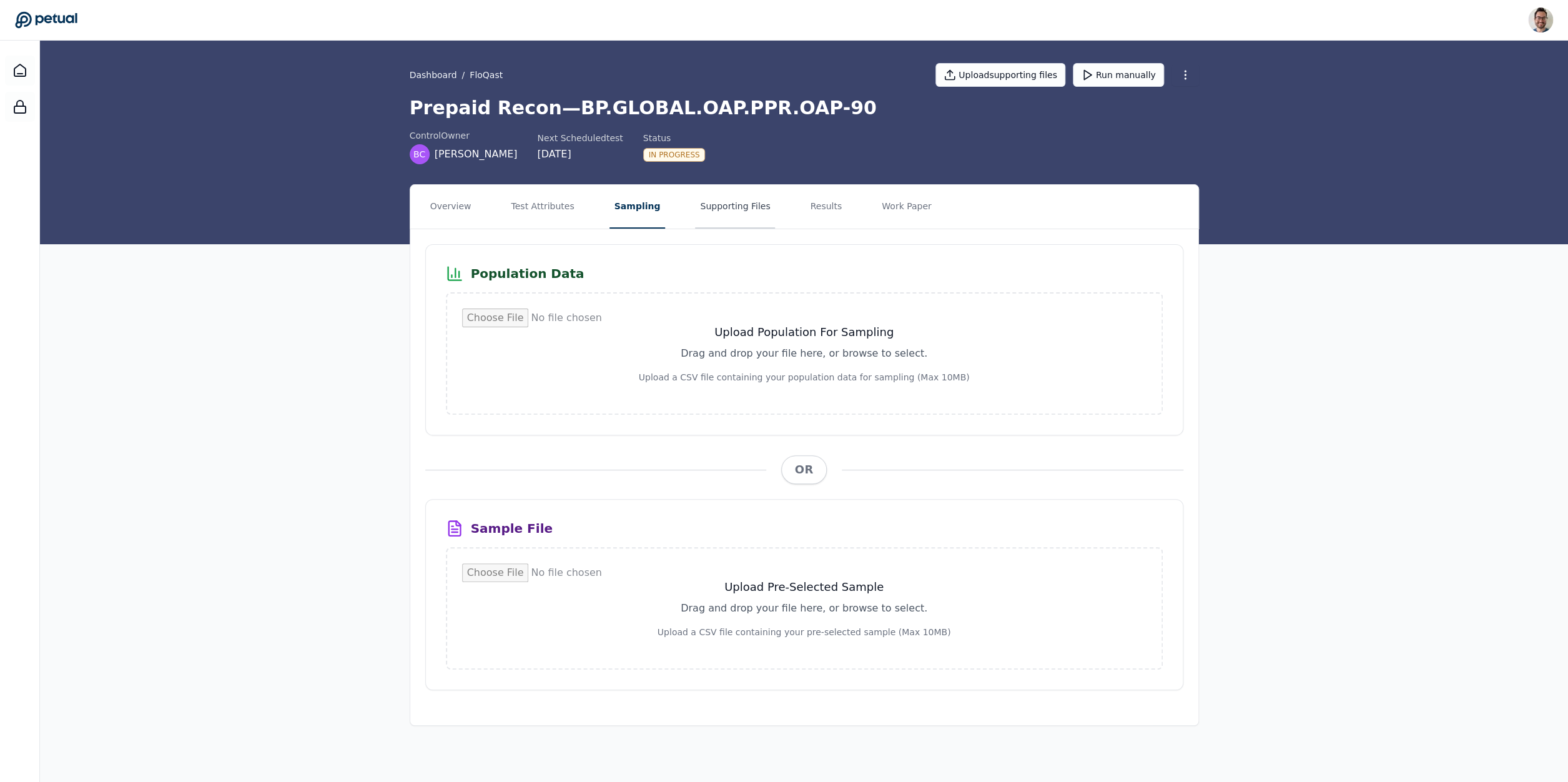
click at [714, 219] on button "Supporting Files" at bounding box center [735, 206] width 80 height 43
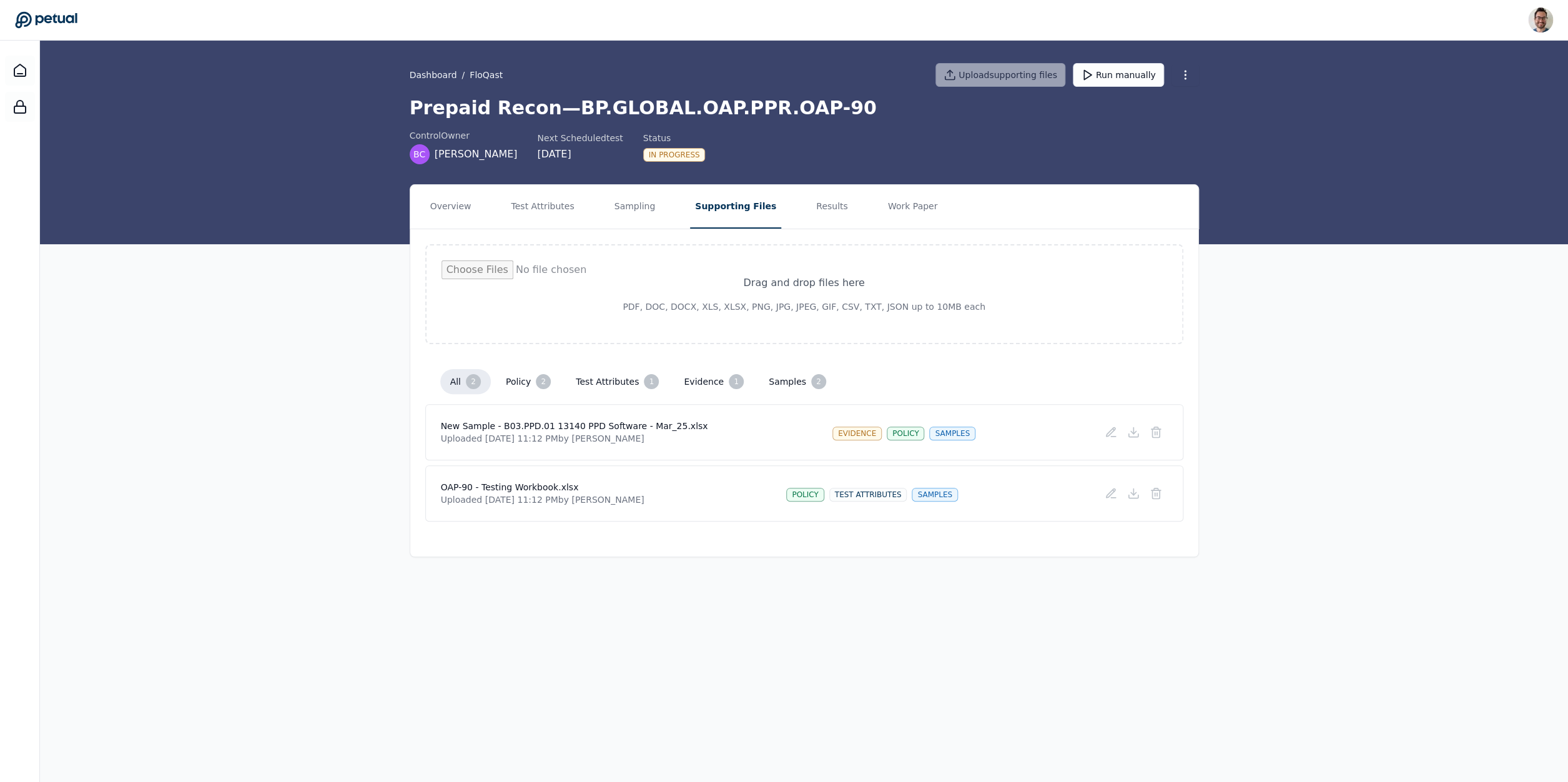
drag, startPoint x: 437, startPoint y: 484, endPoint x: 649, endPoint y: 470, distance: 212.5
click at [649, 470] on div "OAP-90 - Testing Workbook.xlsx Uploaded [DATE] 11:12 PM by [PERSON_NAME] policy…" at bounding box center [804, 493] width 758 height 56
click at [640, 487] on div "Drag and drop files here PDF, DOC, DOCX, XLS, XLSX, PNG, JPG, JPEG, GIF, CSV, T…" at bounding box center [804, 383] width 788 height 307
click at [908, 218] on button "Work Paper" at bounding box center [913, 206] width 60 height 43
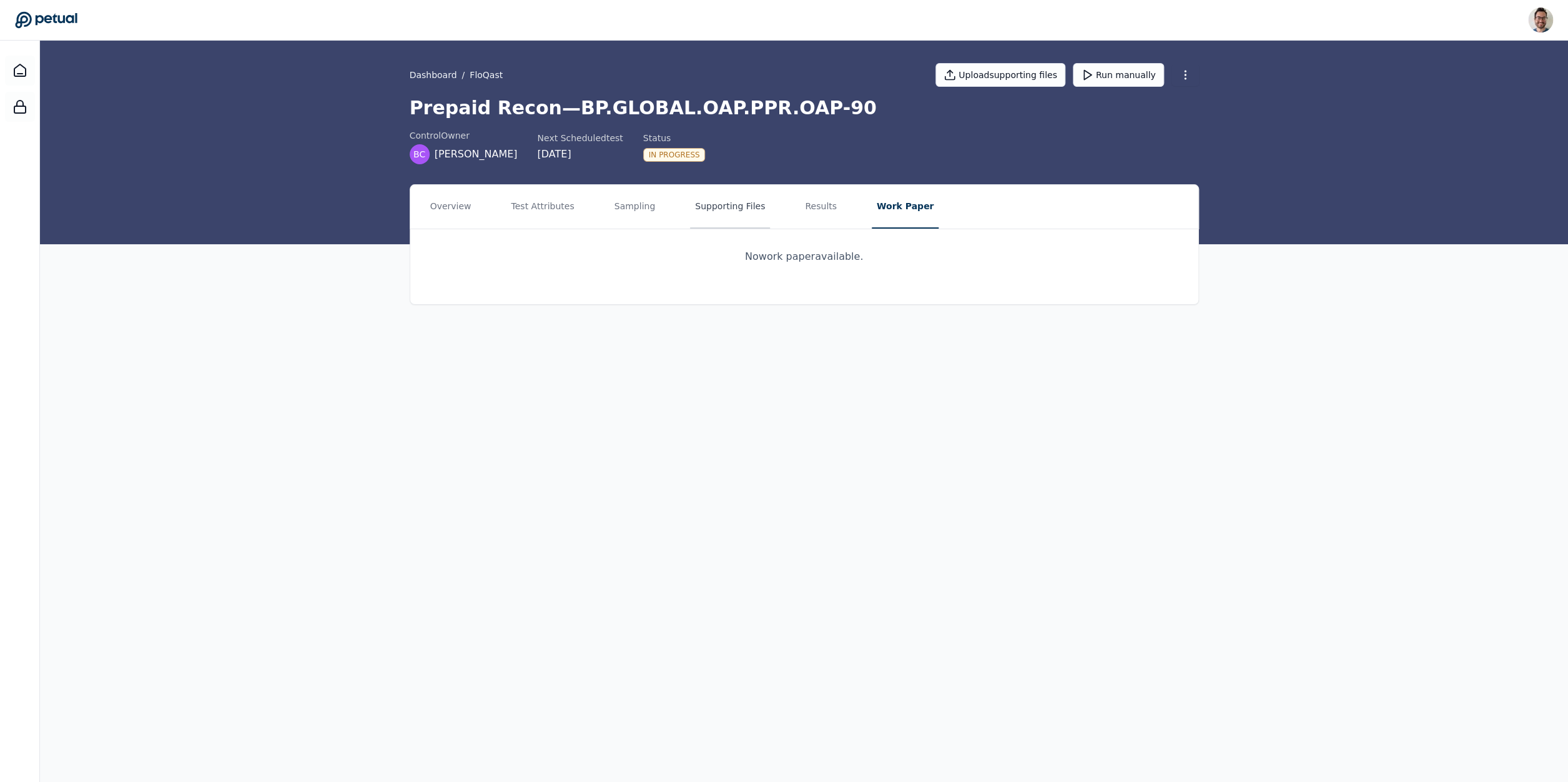
click at [724, 210] on button "Supporting Files" at bounding box center [729, 206] width 80 height 43
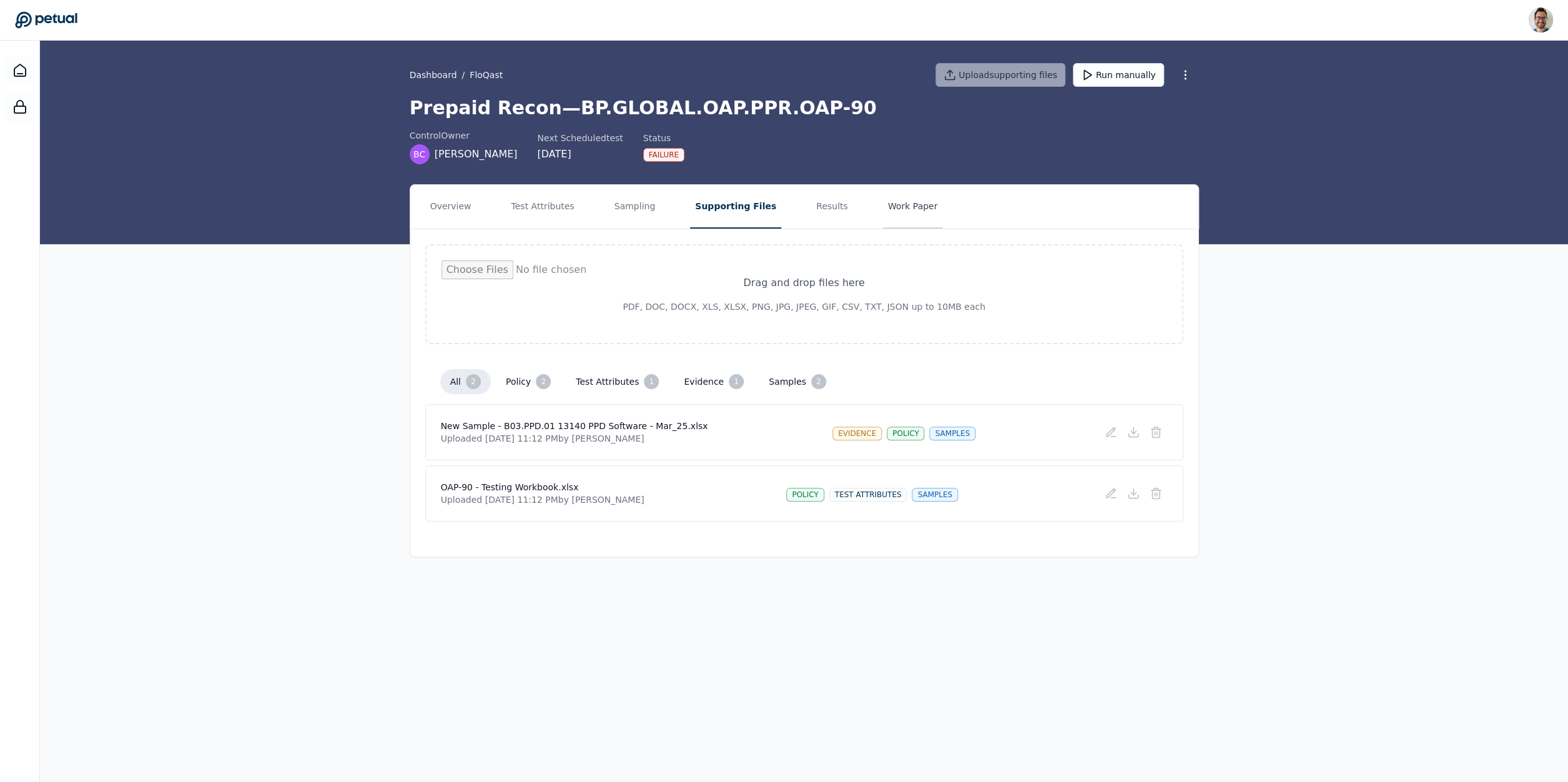
click at [890, 217] on button "Work Paper" at bounding box center [913, 206] width 60 height 43
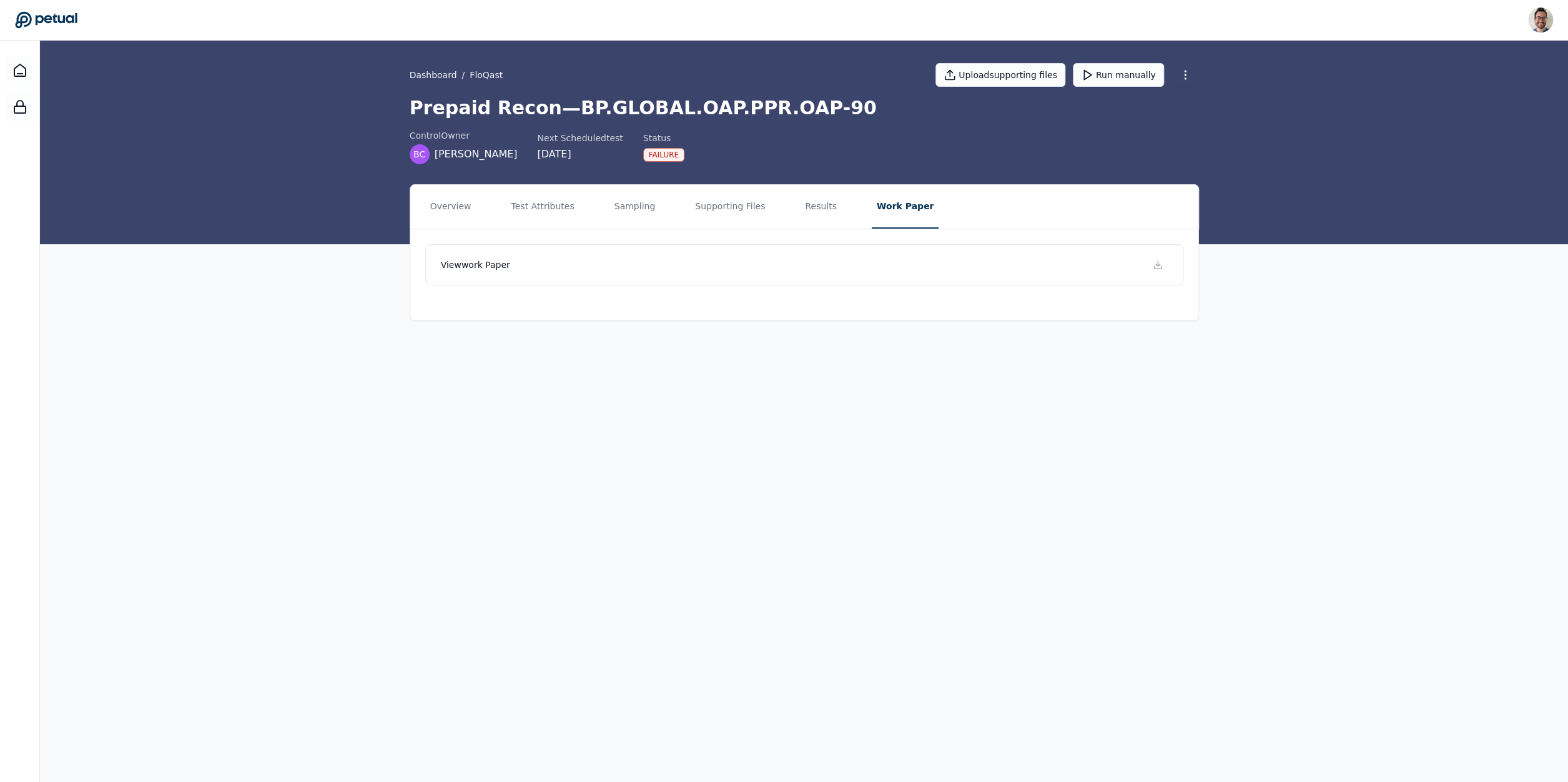
click at [612, 296] on div "View work paper" at bounding box center [804, 265] width 788 height 71
click at [620, 271] on link "View work paper" at bounding box center [804, 265] width 758 height 41
